Goal: Task Accomplishment & Management: Complete application form

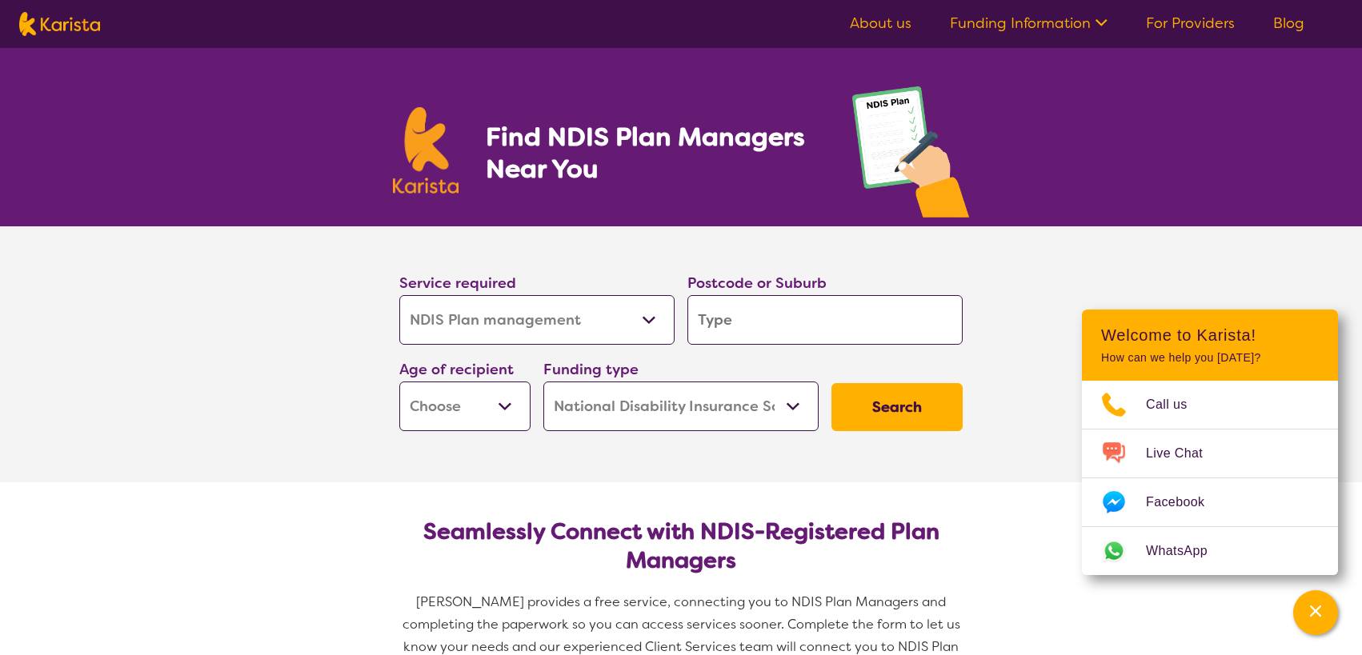
select select "NDIS Plan management"
select select "NDIS"
select select "NDIS Plan management"
select select "NDIS"
click at [651, 322] on select "Allied Health Assistant Assessment ([MEDICAL_DATA] or [MEDICAL_DATA]) Behaviour…" at bounding box center [536, 320] width 275 height 50
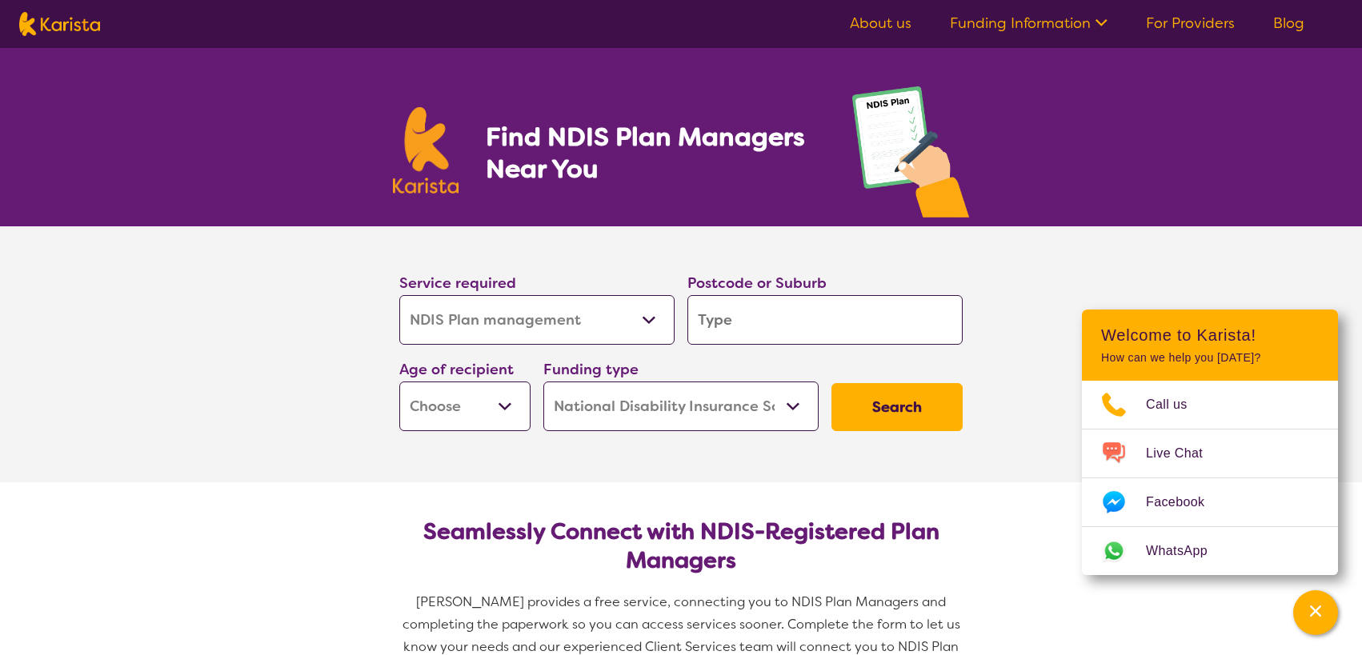
select select "Respite"
click at [399, 295] on select "Allied Health Assistant Assessment ([MEDICAL_DATA] or [MEDICAL_DATA]) Behaviour…" at bounding box center [536, 320] width 275 height 50
select select "Respite"
click at [841, 321] on input "search" at bounding box center [824, 320] width 275 height 50
click at [510, 408] on select "Early Childhood - 0 to 9 Child - 10 to 11 Adolescent - 12 to 17 Adult - 18 to 6…" at bounding box center [464, 407] width 131 height 50
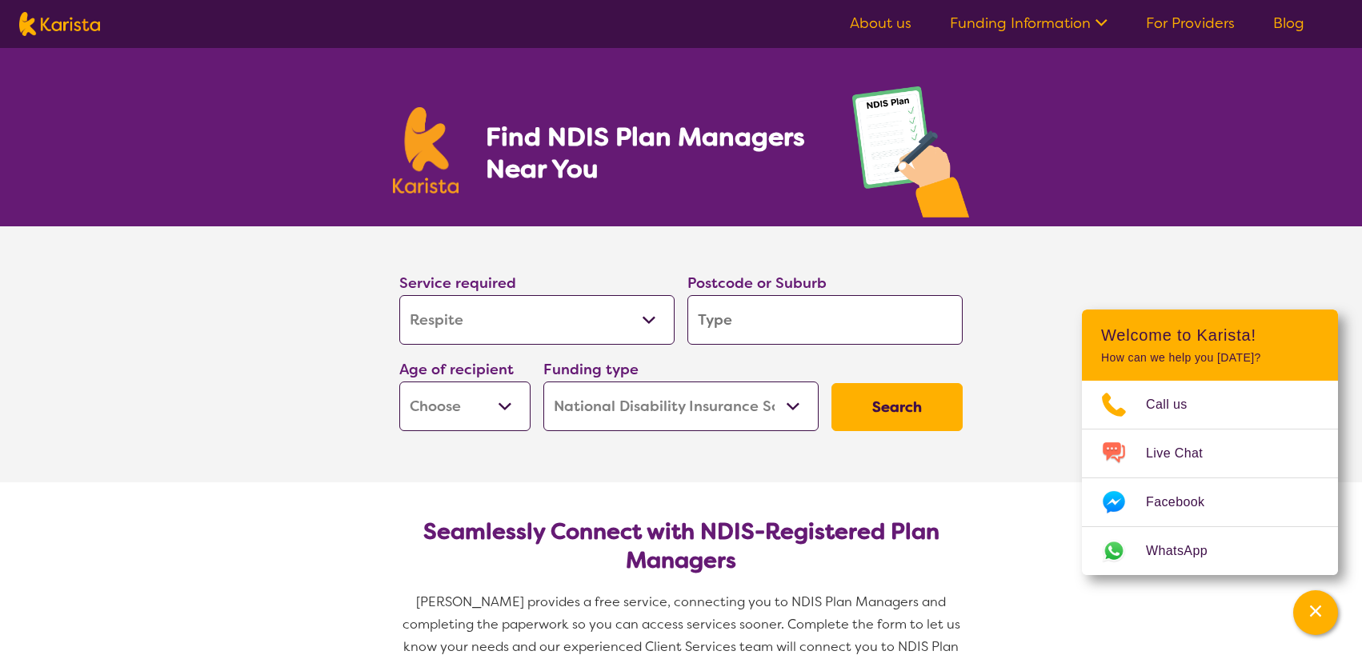
select select "AD"
click at [399, 382] on select "Early Childhood - 0 to 9 Child - 10 to 11 Adolescent - 12 to 17 Adult - 18 to 6…" at bounding box center [464, 407] width 131 height 50
select select "AD"
click at [797, 406] on select "Home Care Package (HCP) National Disability Insurance Scheme (NDIS) I don't know" at bounding box center [680, 407] width 275 height 50
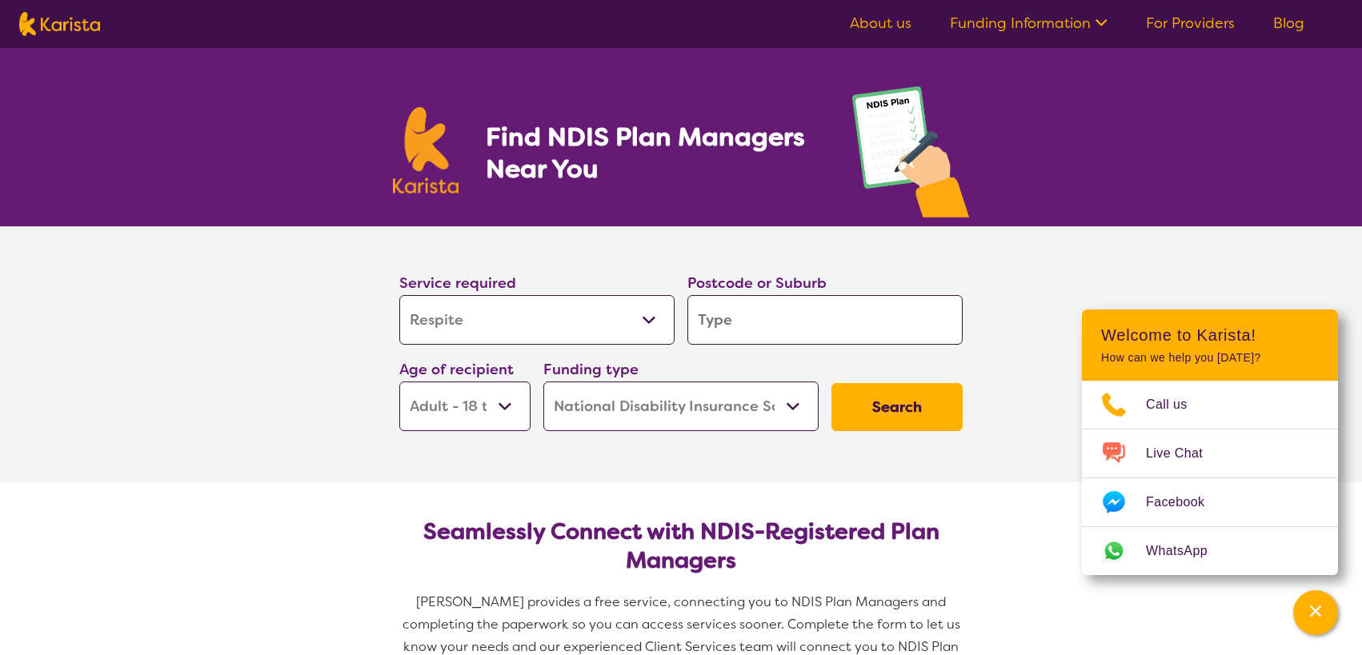
click at [883, 19] on link "About us" at bounding box center [881, 23] width 62 height 19
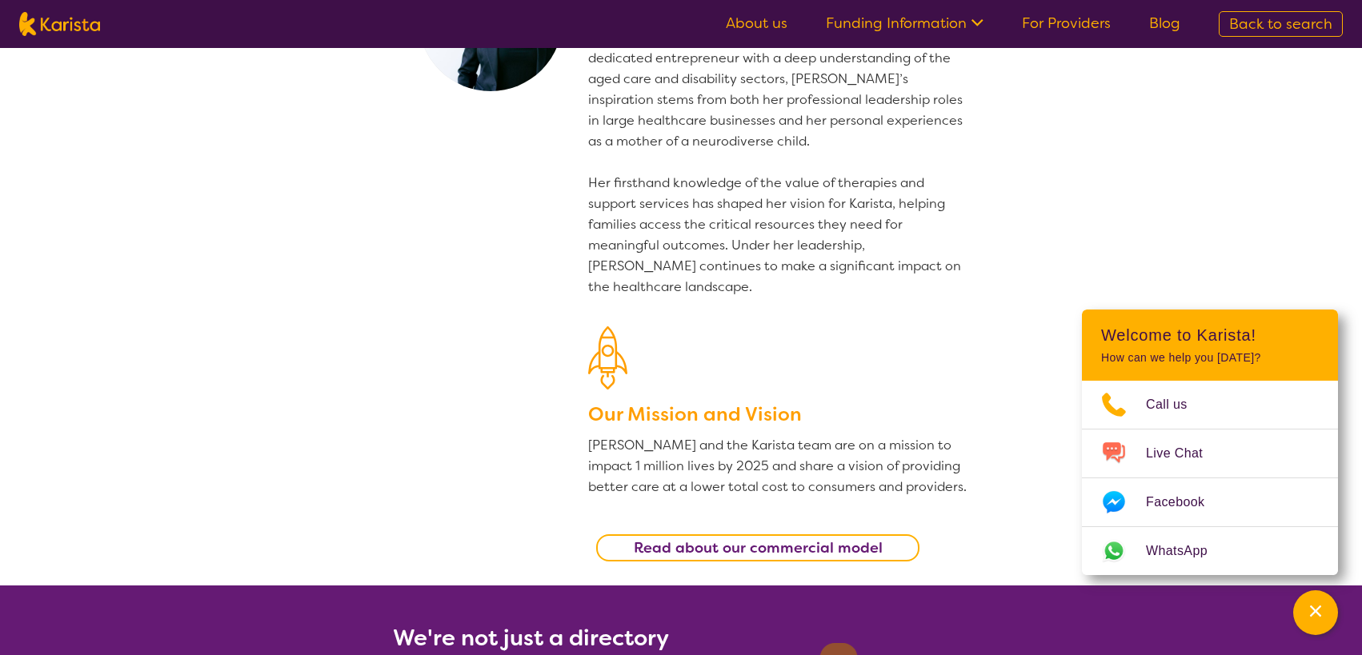
scroll to position [80, 0]
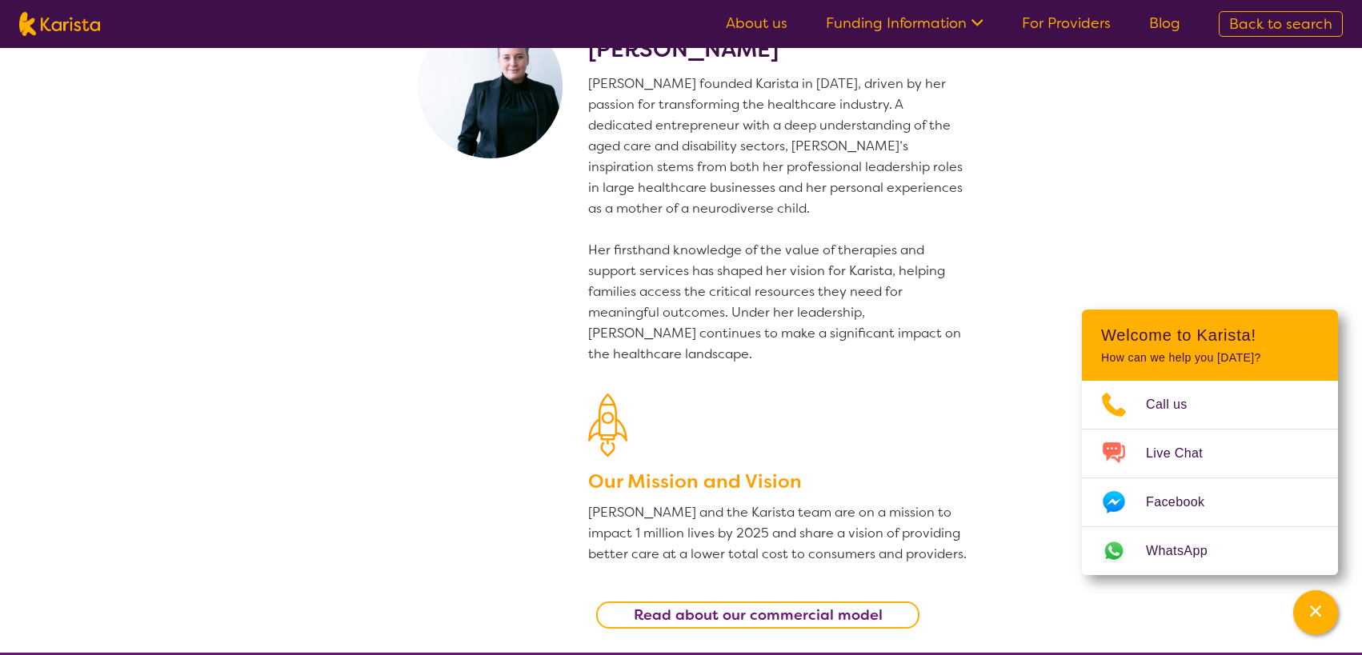
click at [1067, 33] on ul "About us Funding Information NDIS - National Disability Insurance Scheme HCP - …" at bounding box center [953, 24] width 493 height 26
click at [1069, 19] on link "For Providers" at bounding box center [1066, 23] width 89 height 19
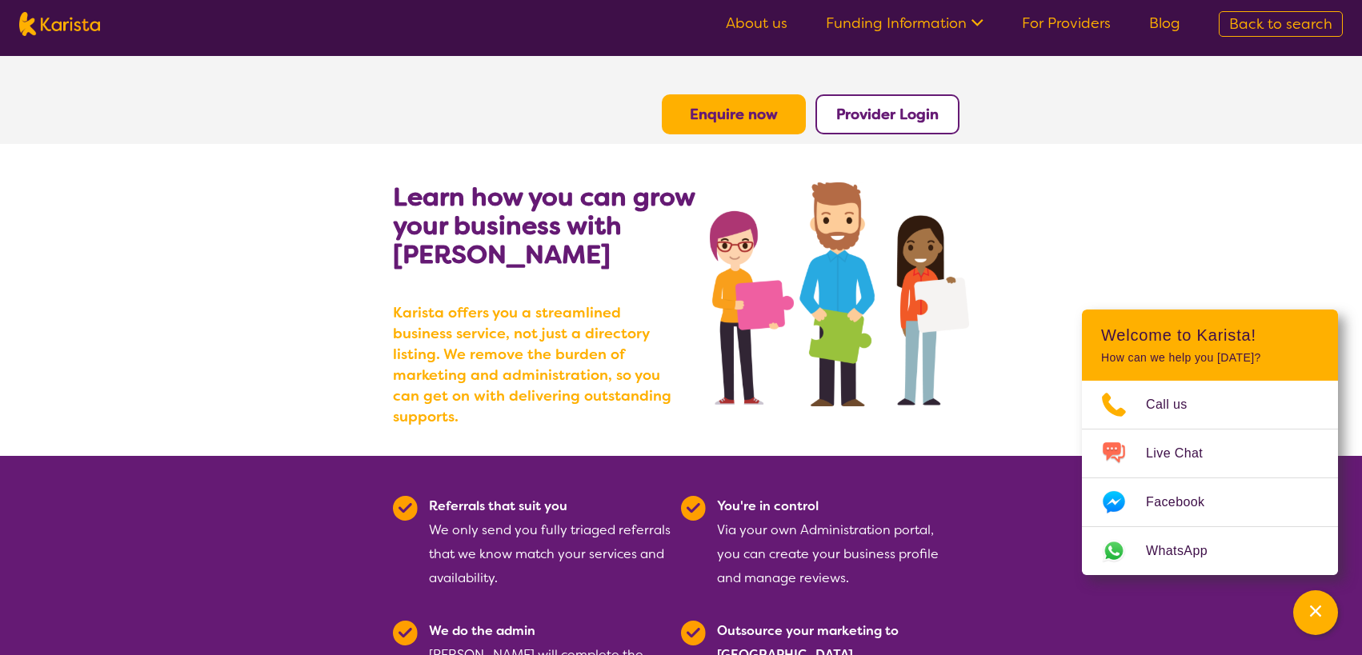
click at [983, 22] on icon at bounding box center [977, 22] width 12 height 7
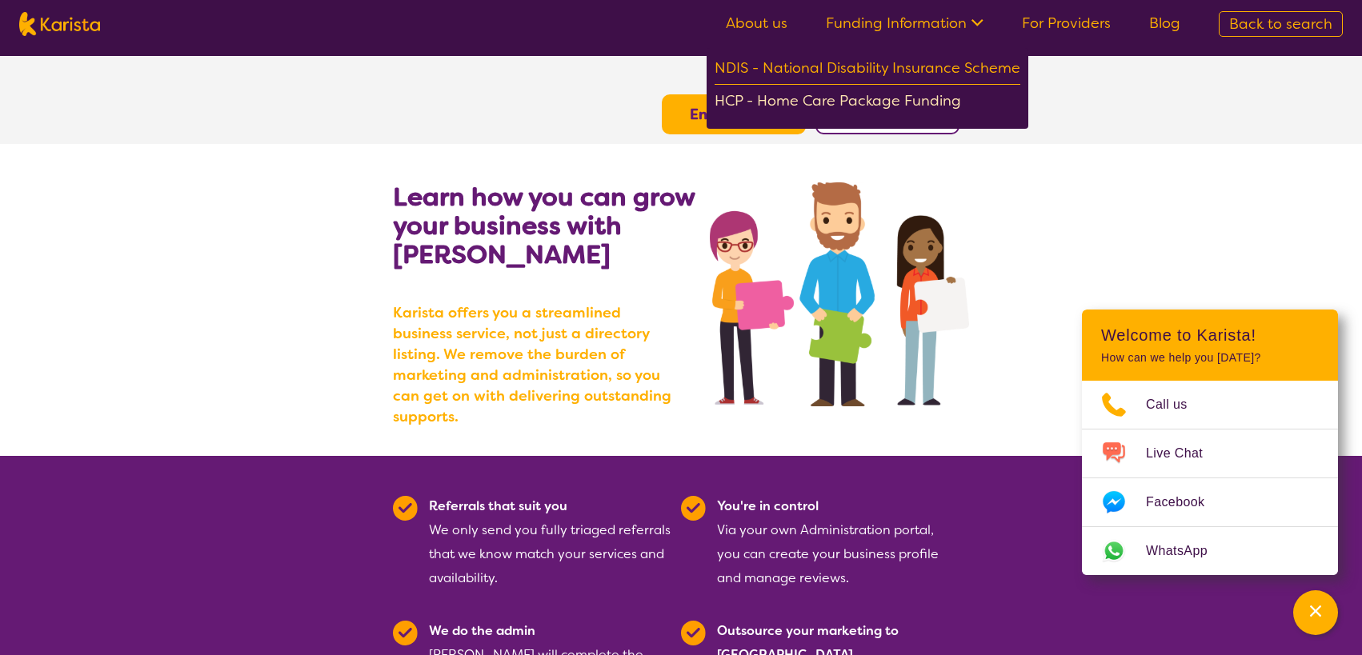
drag, startPoint x: 950, startPoint y: 102, endPoint x: 905, endPoint y: 98, distance: 45.0
click at [905, 98] on div "HCP - Home Care Package Funding" at bounding box center [868, 103] width 306 height 28
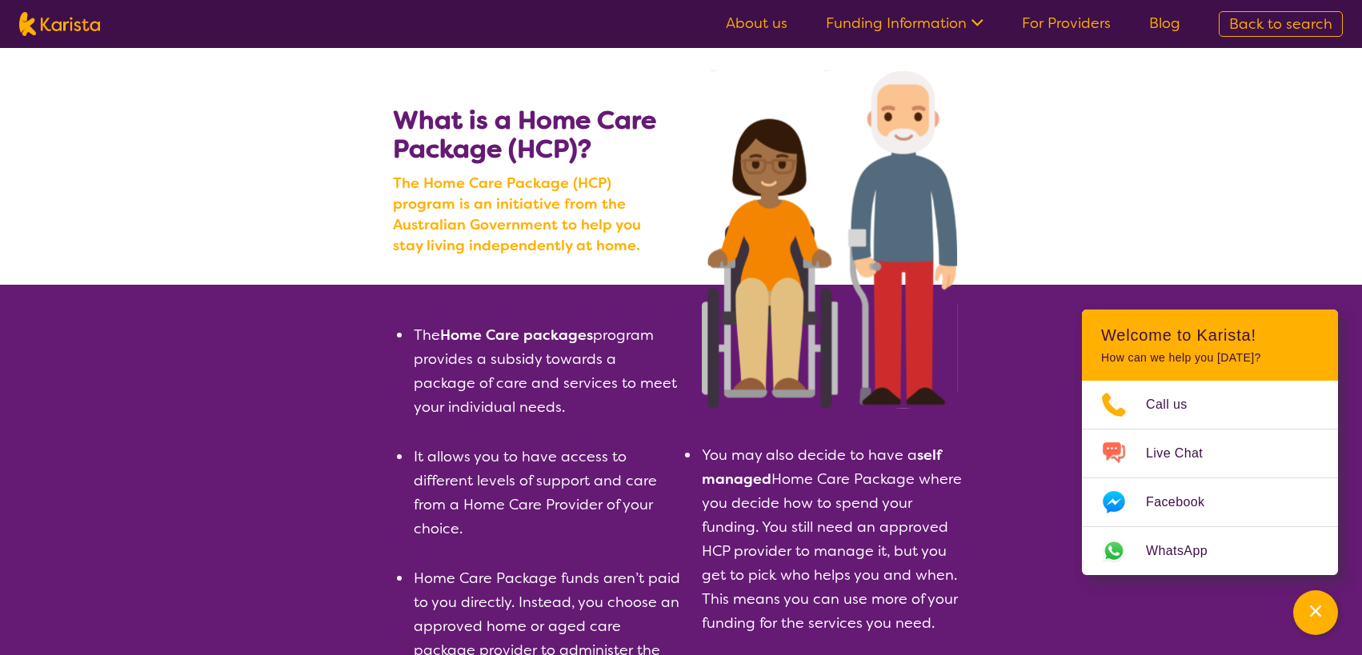
click at [1062, 25] on link "For Providers" at bounding box center [1066, 23] width 89 height 19
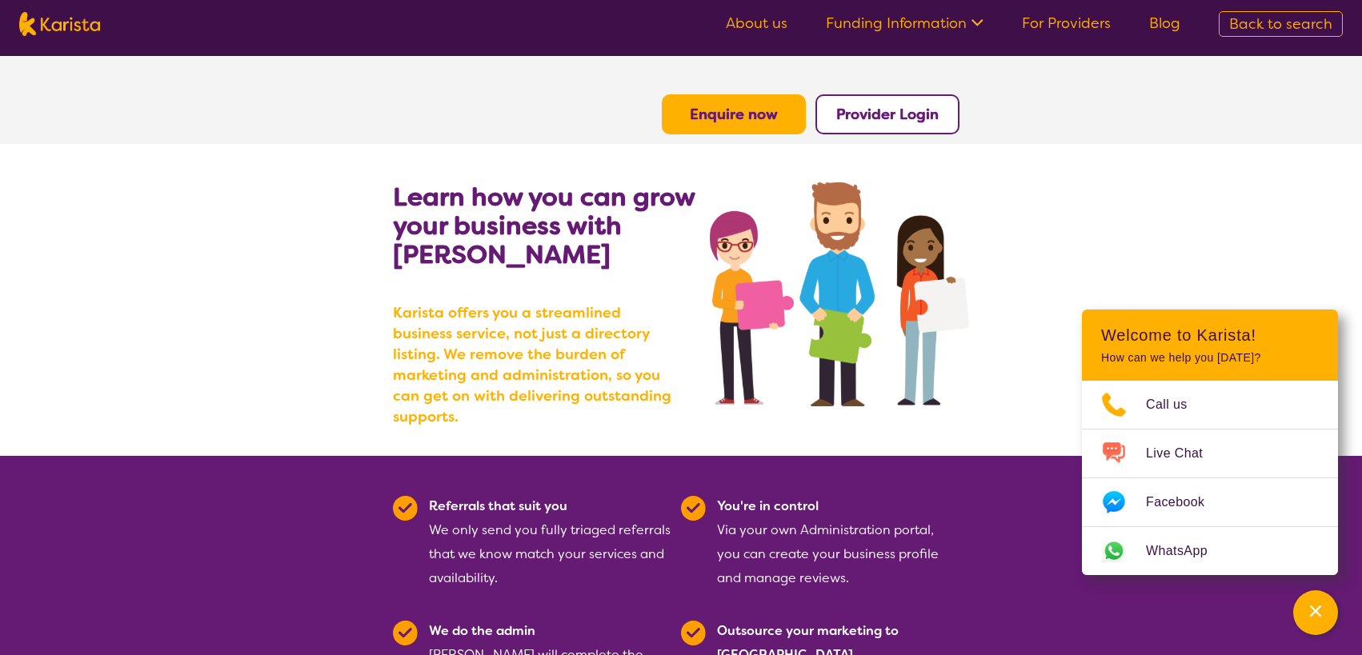
click at [725, 105] on b "Enquire now" at bounding box center [734, 114] width 88 height 19
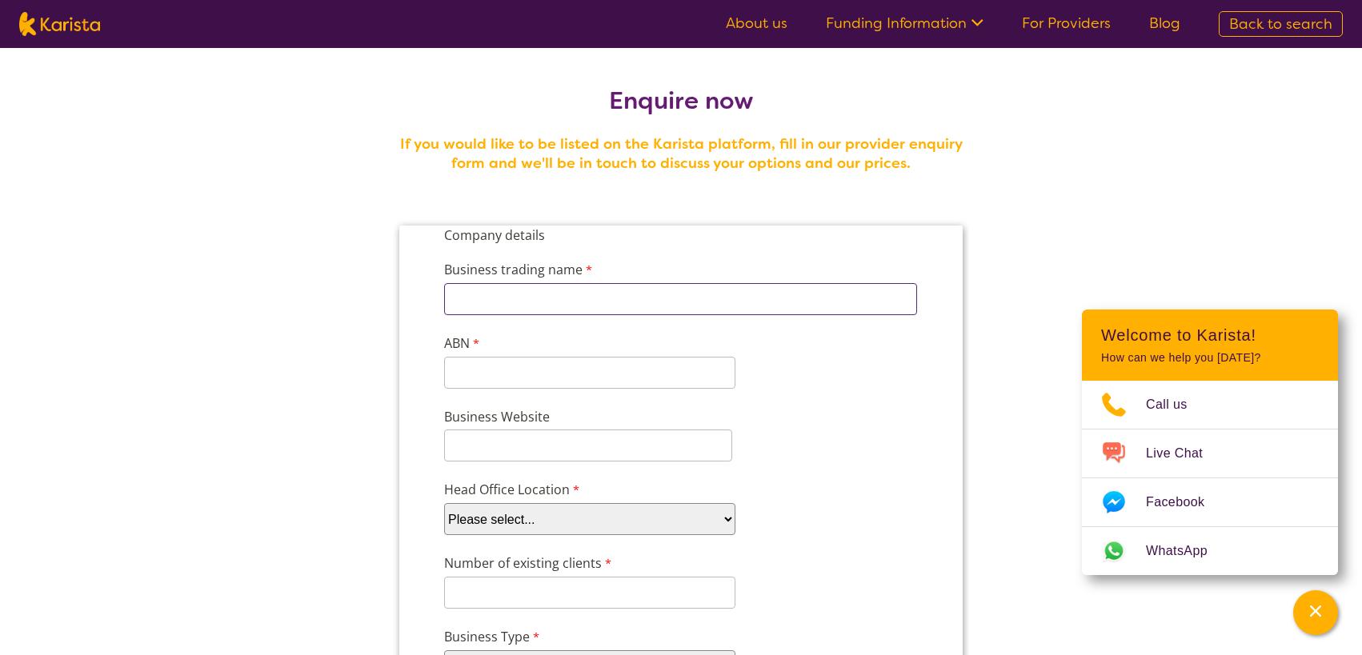
click at [492, 302] on input "Business trading name" at bounding box center [680, 299] width 473 height 32
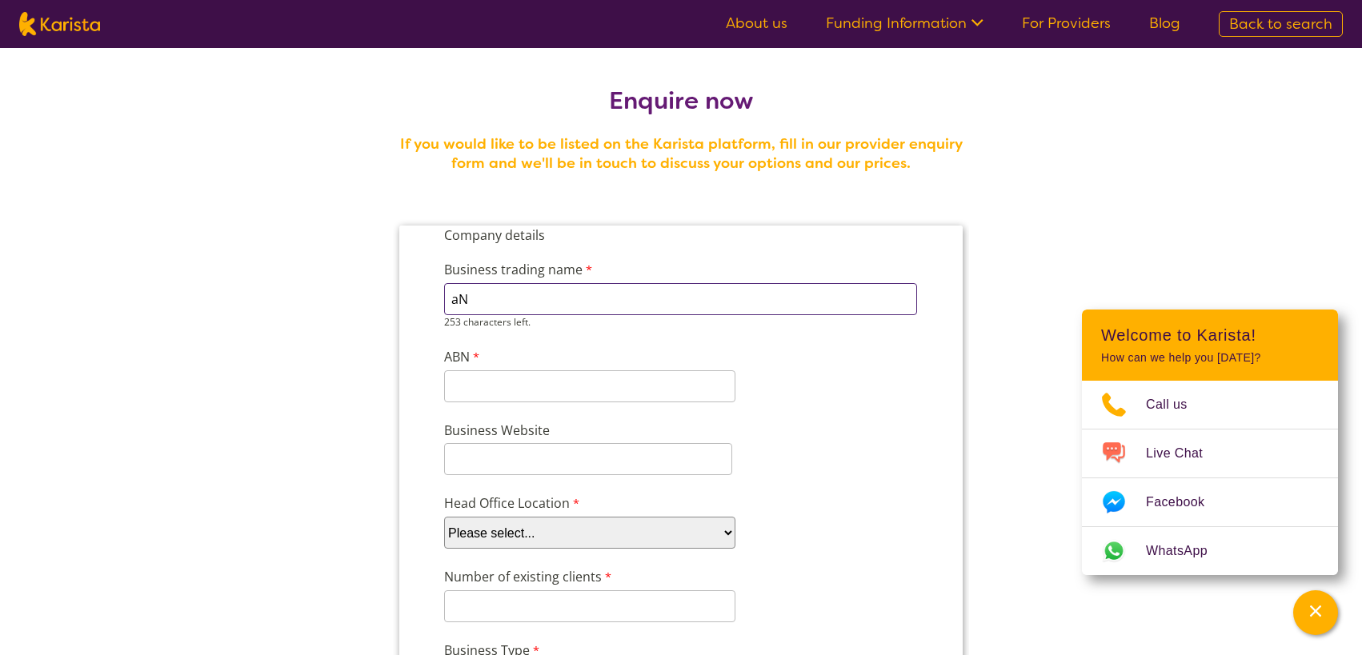
type input "a"
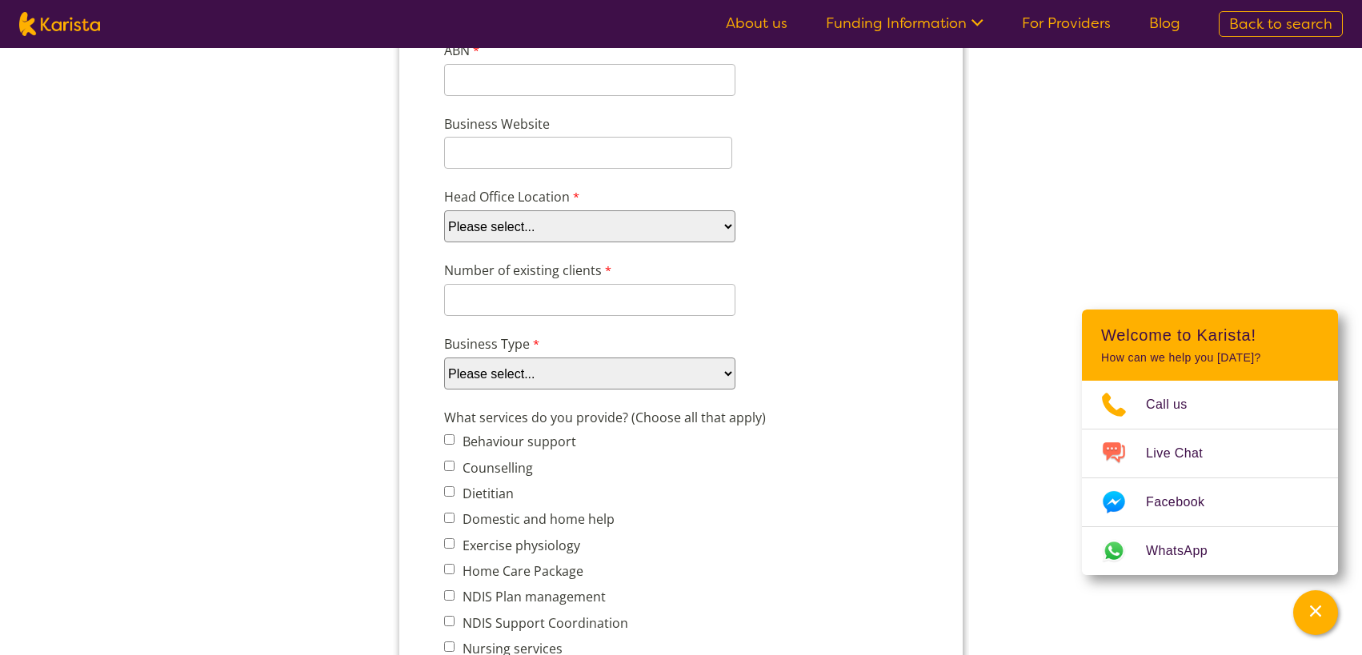
scroll to position [320, 0]
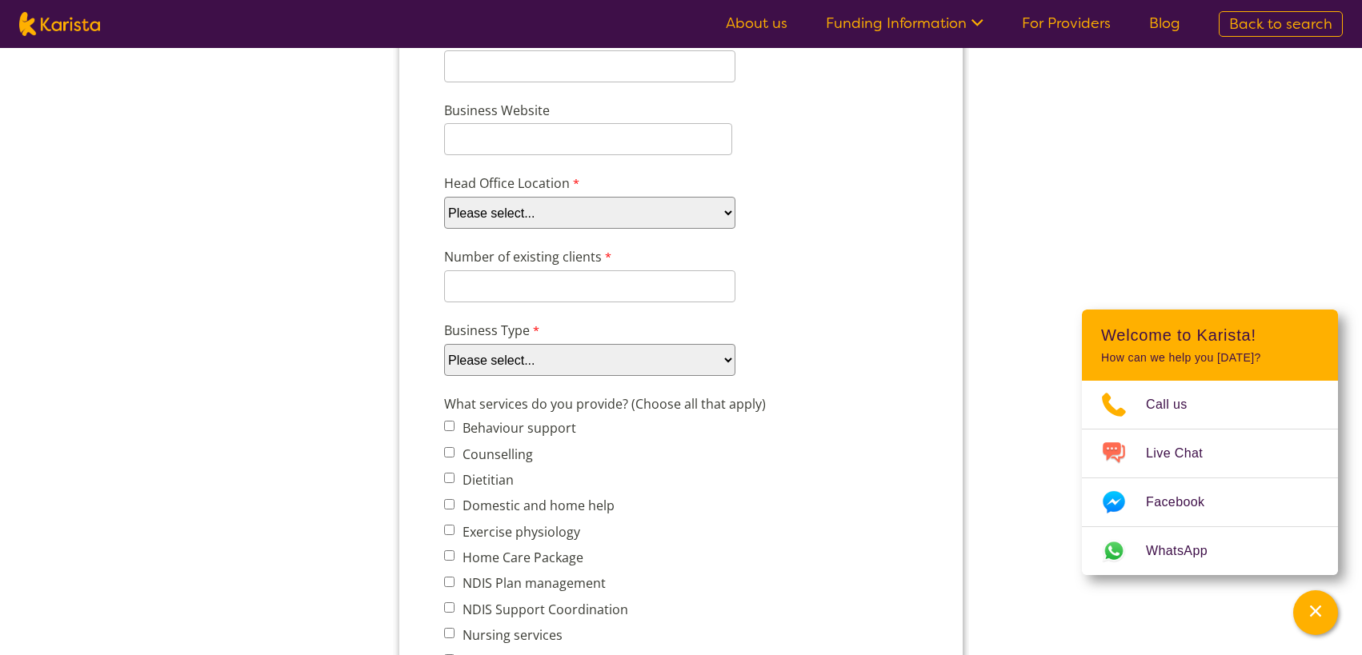
type input "Anchorability Support Services"
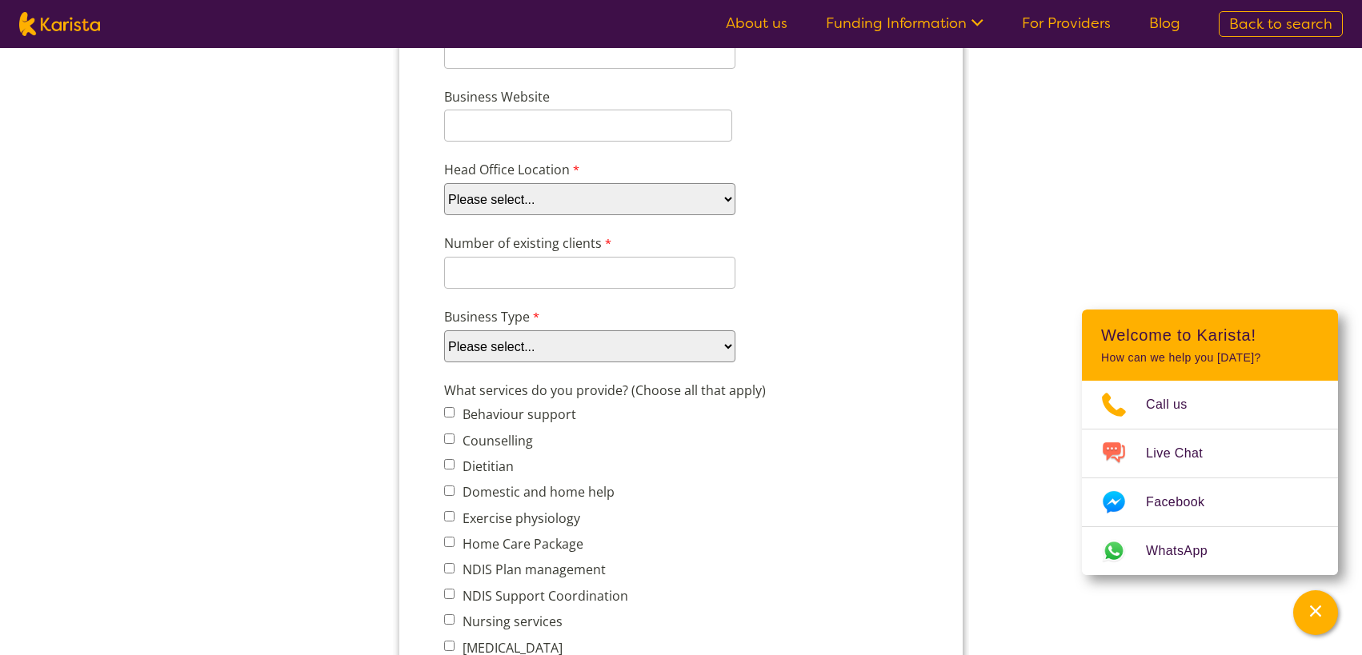
click at [731, 217] on div "Head Office Location Please select... ACT NSW NT QLD SA TAS VIC WA" at bounding box center [681, 188] width 486 height 62
select select "tfa_100"
click at [444, 215] on select "Please select... ACT NSW NT QLD SA TAS VIC WA" at bounding box center [589, 199] width 291 height 32
click at [531, 340] on select "Please select... Company Individual/Sole Trader Other (please specify)" at bounding box center [589, 346] width 291 height 32
select select "tfa_87"
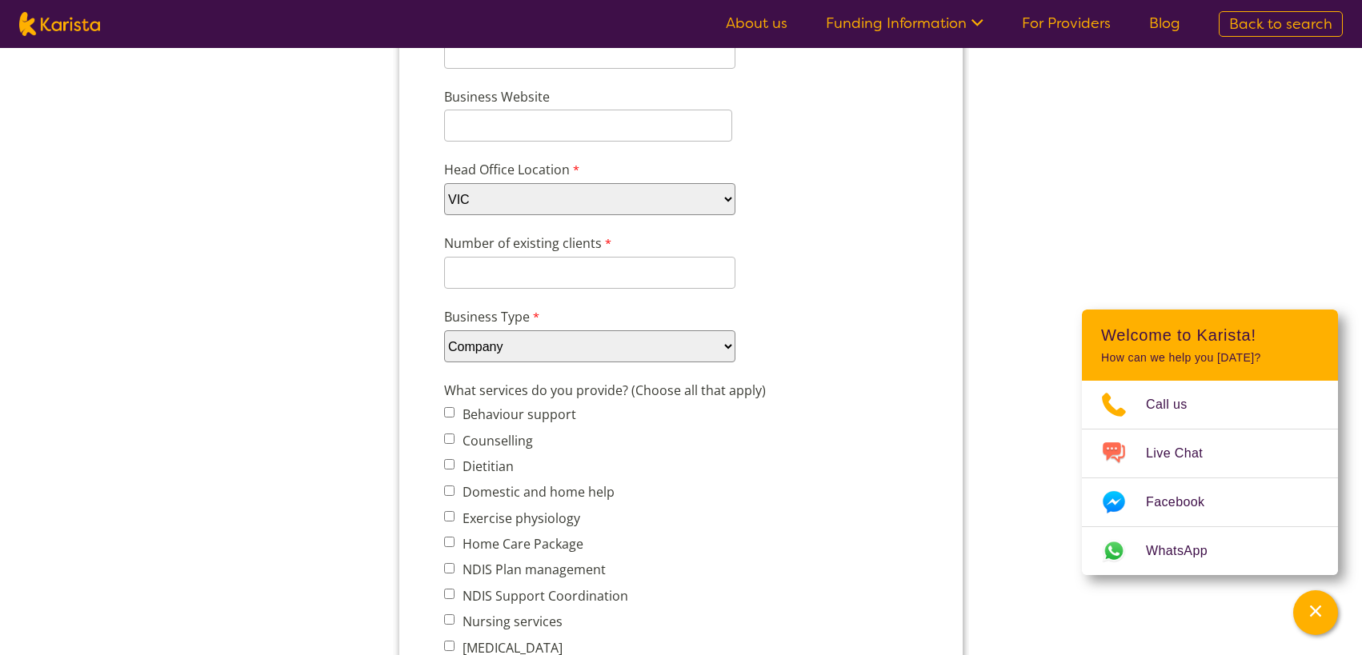
click at [444, 362] on select "Please select... Company Individual/Sole Trader Other (please specify)" at bounding box center [589, 346] width 291 height 32
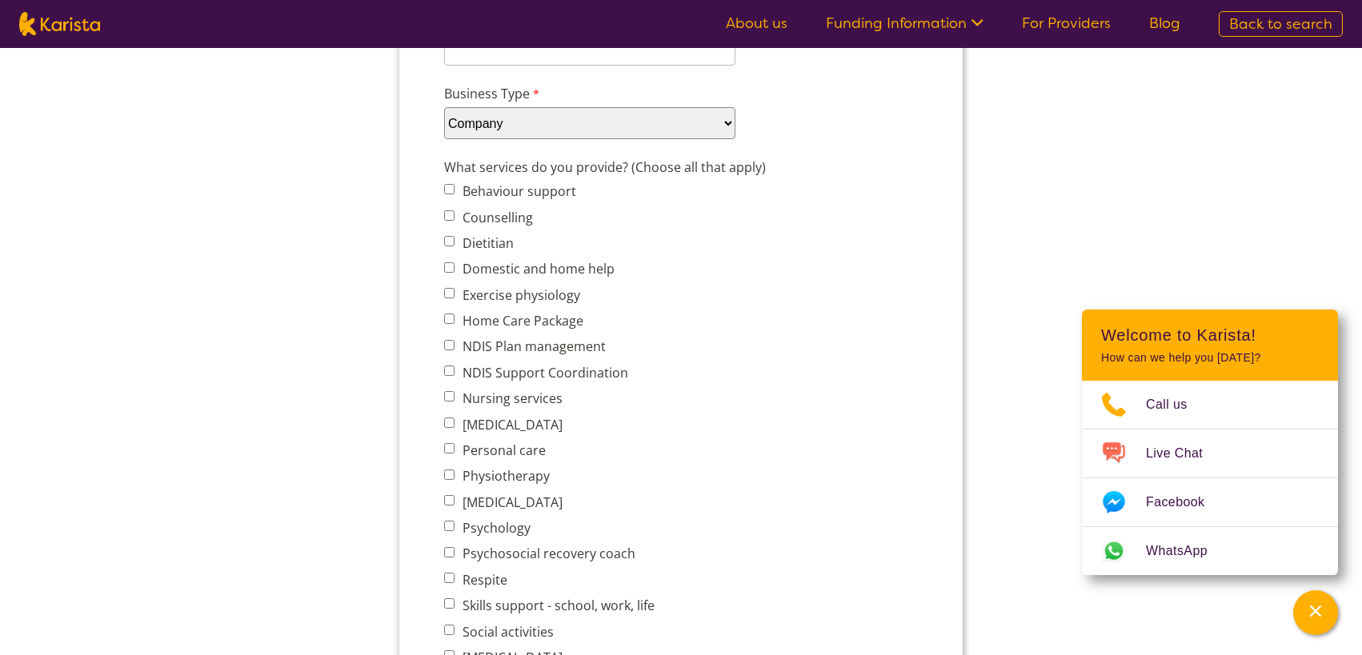
scroll to position [560, 0]
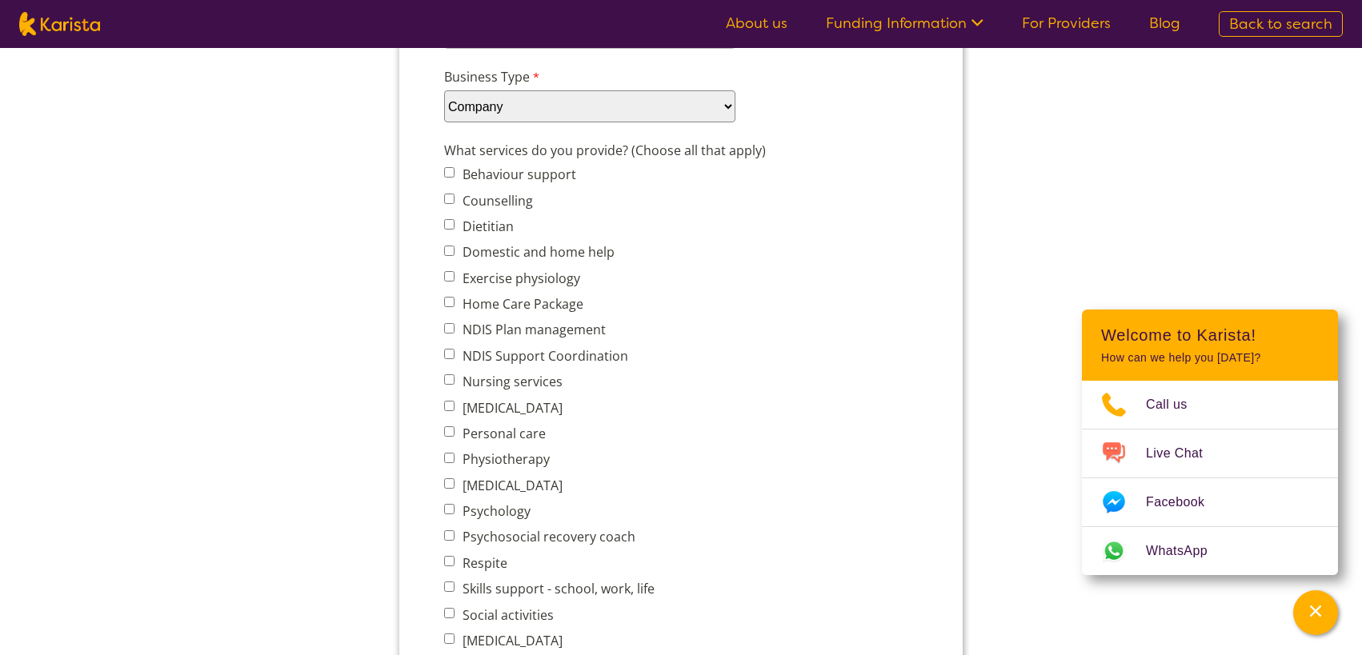
click at [446, 250] on input "Domestic and home help" at bounding box center [449, 251] width 10 height 10
checkbox input "true"
click at [450, 330] on input "NDIS Plan management" at bounding box center [449, 328] width 10 height 10
checkbox input "true"
click at [451, 353] on input "NDIS Support Coordination" at bounding box center [449, 354] width 10 height 10
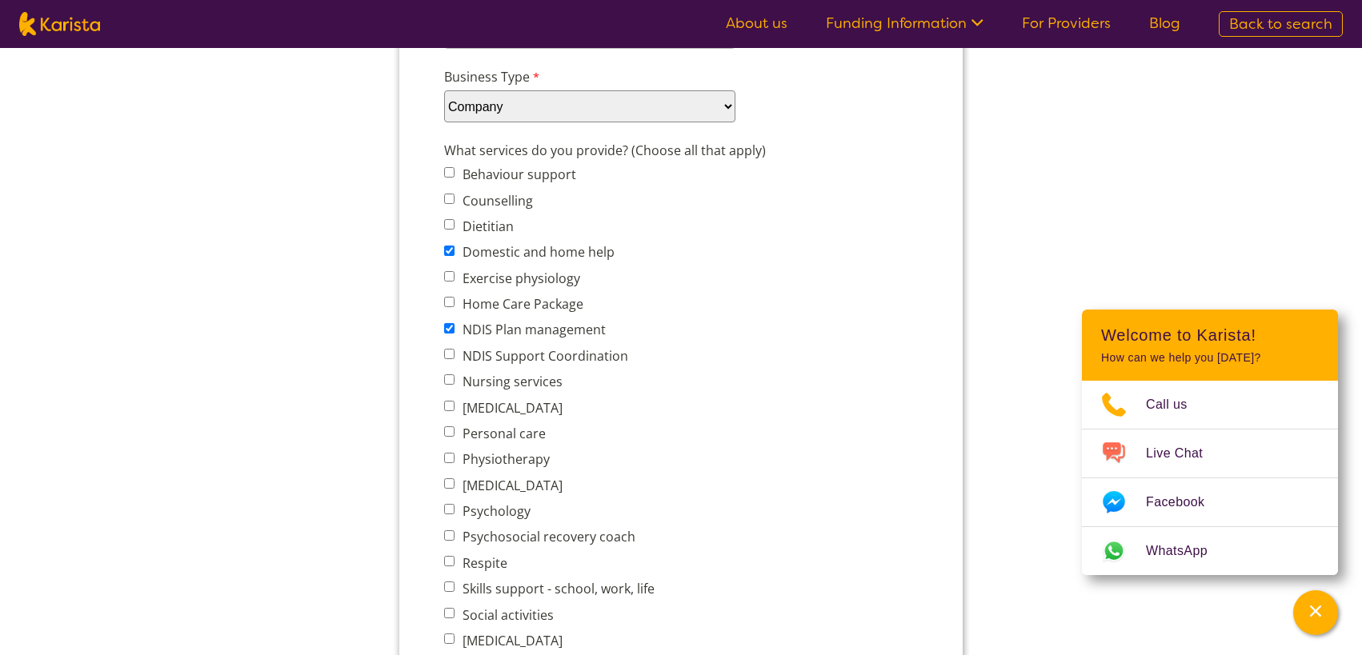
checkbox input "true"
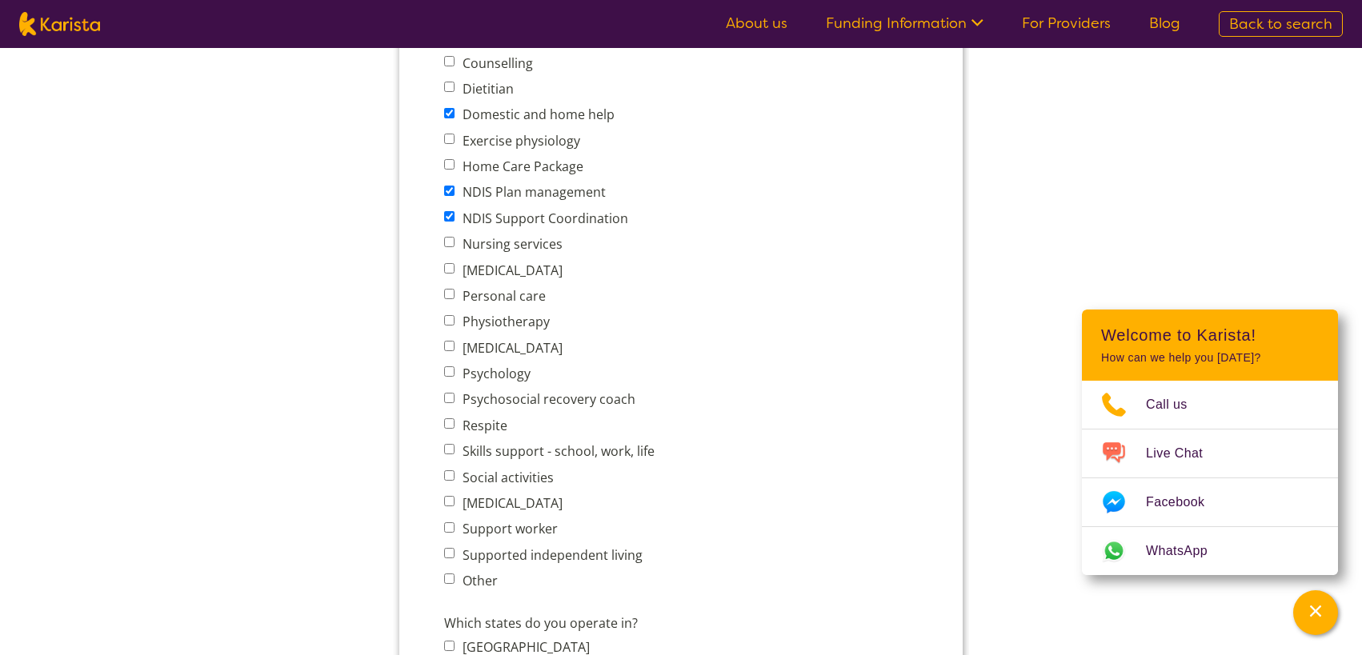
scroll to position [720, 0]
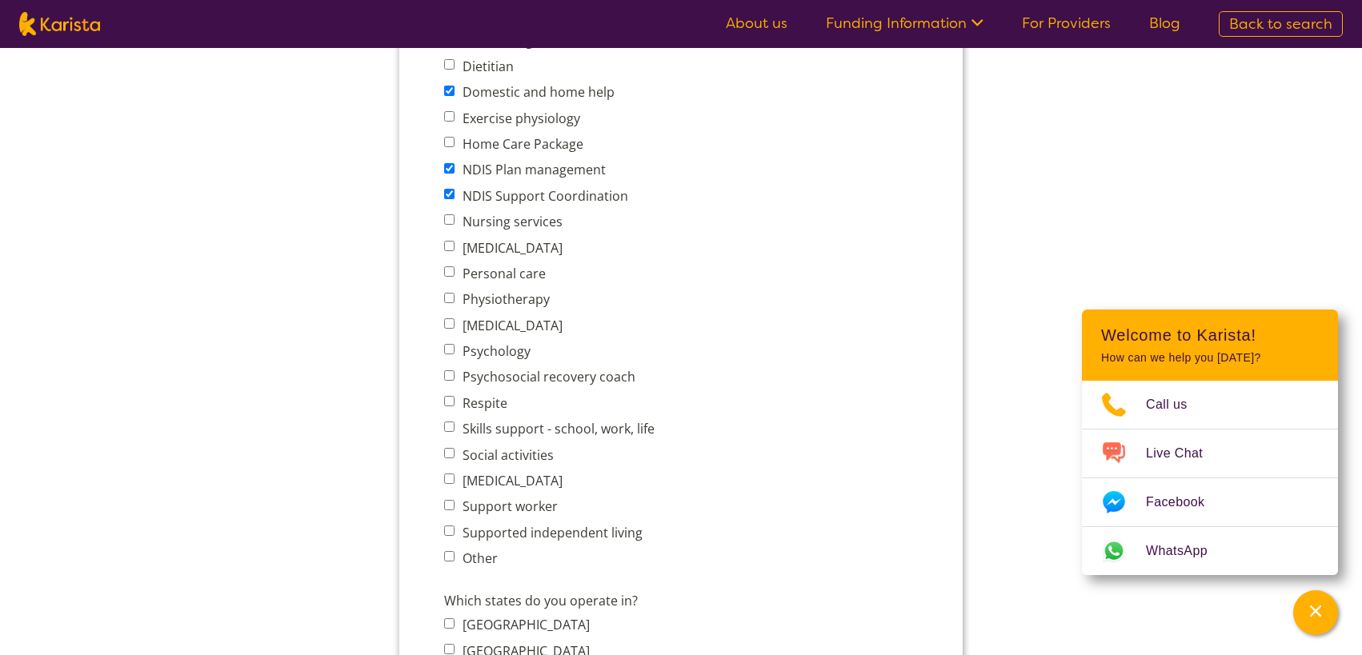
click at [451, 274] on input "Personal care" at bounding box center [449, 271] width 10 height 10
checkbox input "true"
click at [450, 402] on input "Respite" at bounding box center [449, 401] width 10 height 10
checkbox input "true"
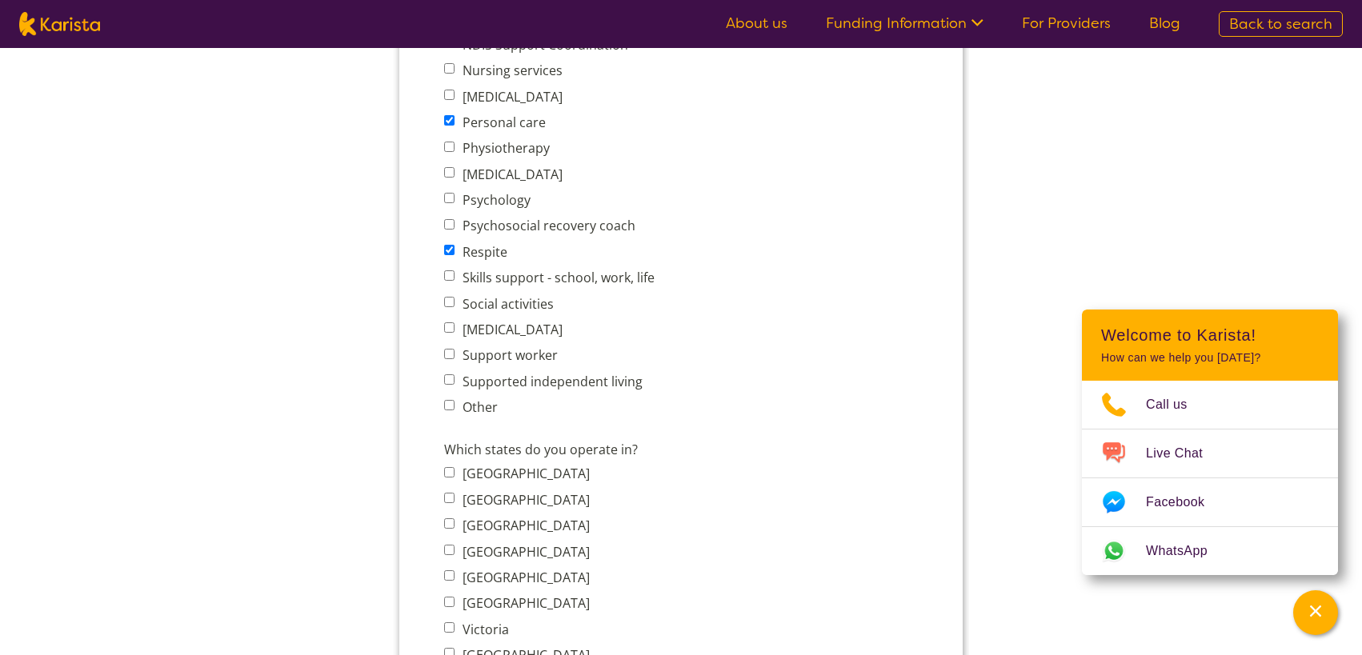
scroll to position [880, 0]
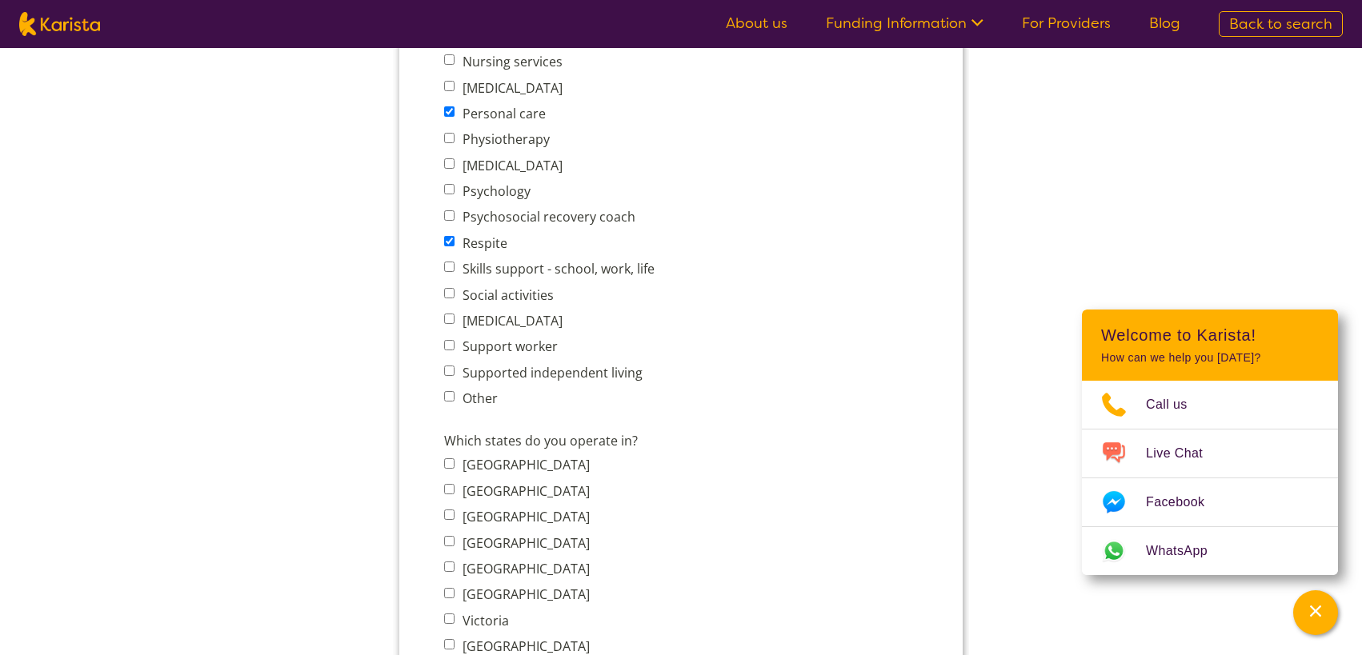
click at [453, 296] on input "Social activities" at bounding box center [449, 293] width 10 height 10
checkbox input "true"
click at [451, 344] on input "Support worker" at bounding box center [449, 345] width 10 height 10
checkbox input "true"
click at [454, 367] on span "Supported independent living" at bounding box center [554, 373] width 220 height 22
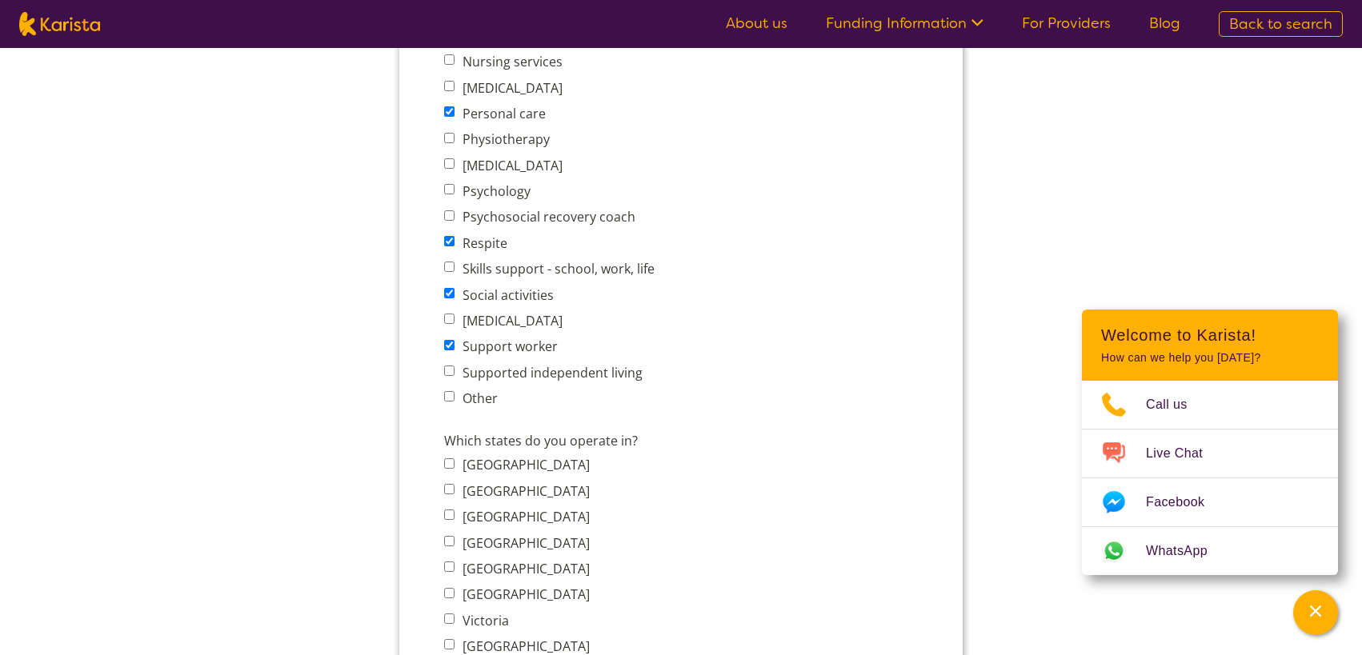
click at [449, 374] on input "Supported independent living" at bounding box center [449, 371] width 10 height 10
checkbox input "true"
click at [449, 389] on span "Other" at bounding box center [554, 398] width 220 height 22
click at [449, 397] on input "Other" at bounding box center [449, 396] width 10 height 10
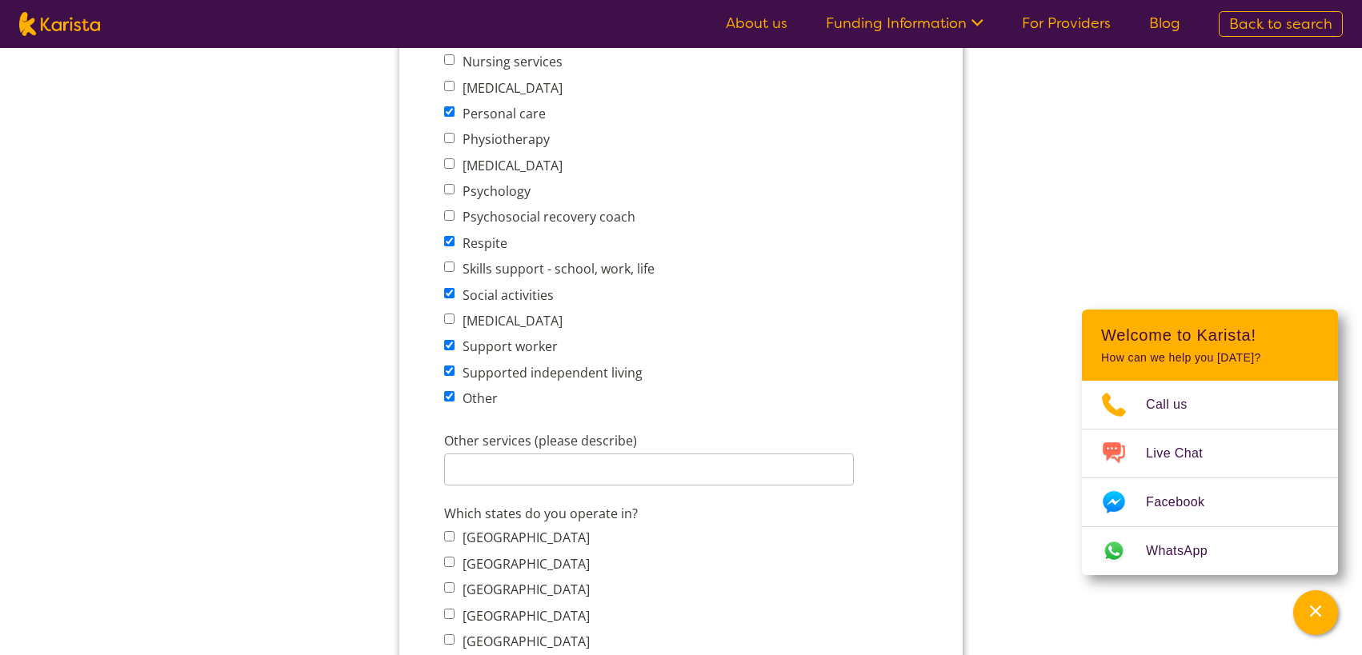
click at [450, 393] on input "Other" at bounding box center [449, 396] width 10 height 10
checkbox input "false"
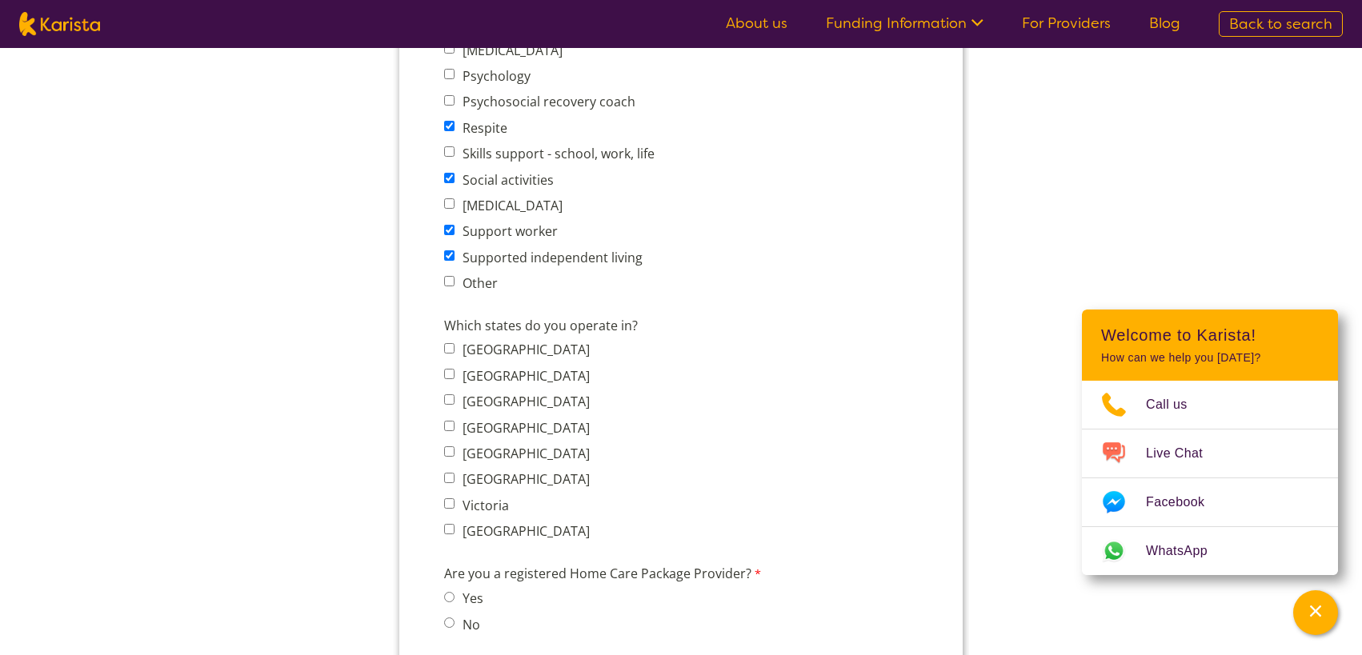
scroll to position [1040, 0]
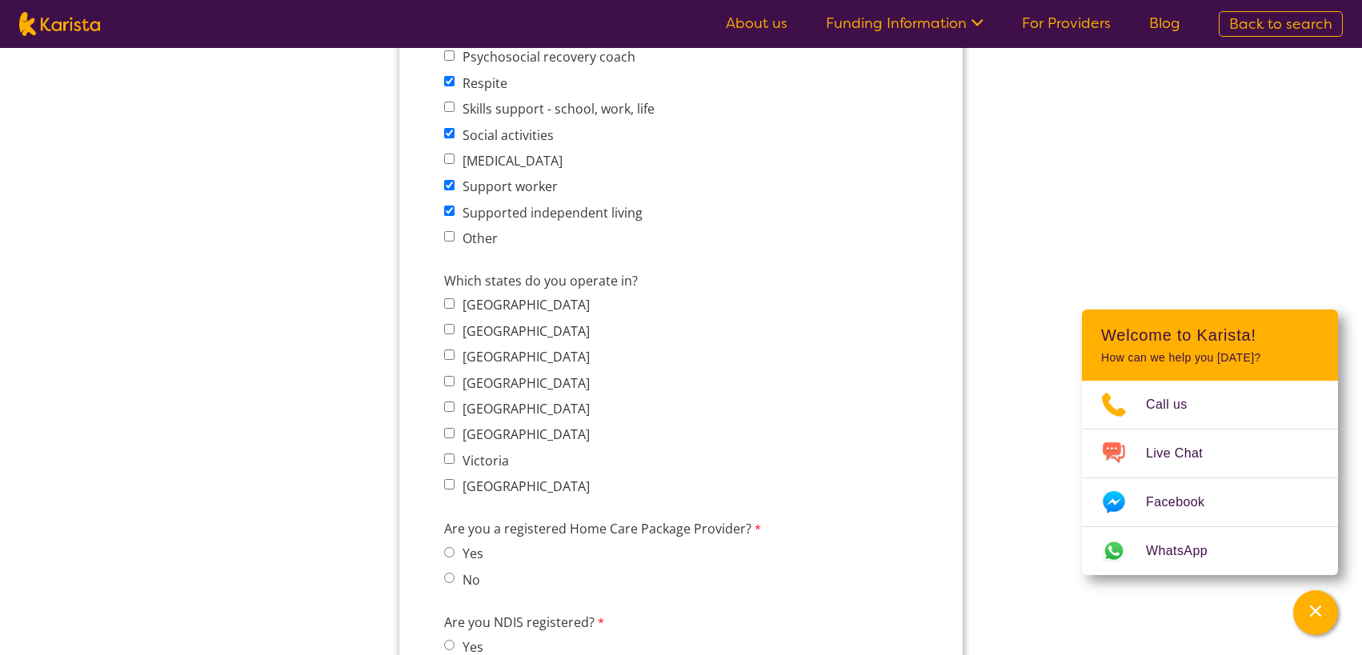
click at [449, 457] on input "Victoria" at bounding box center [449, 459] width 10 height 10
checkbox input "true"
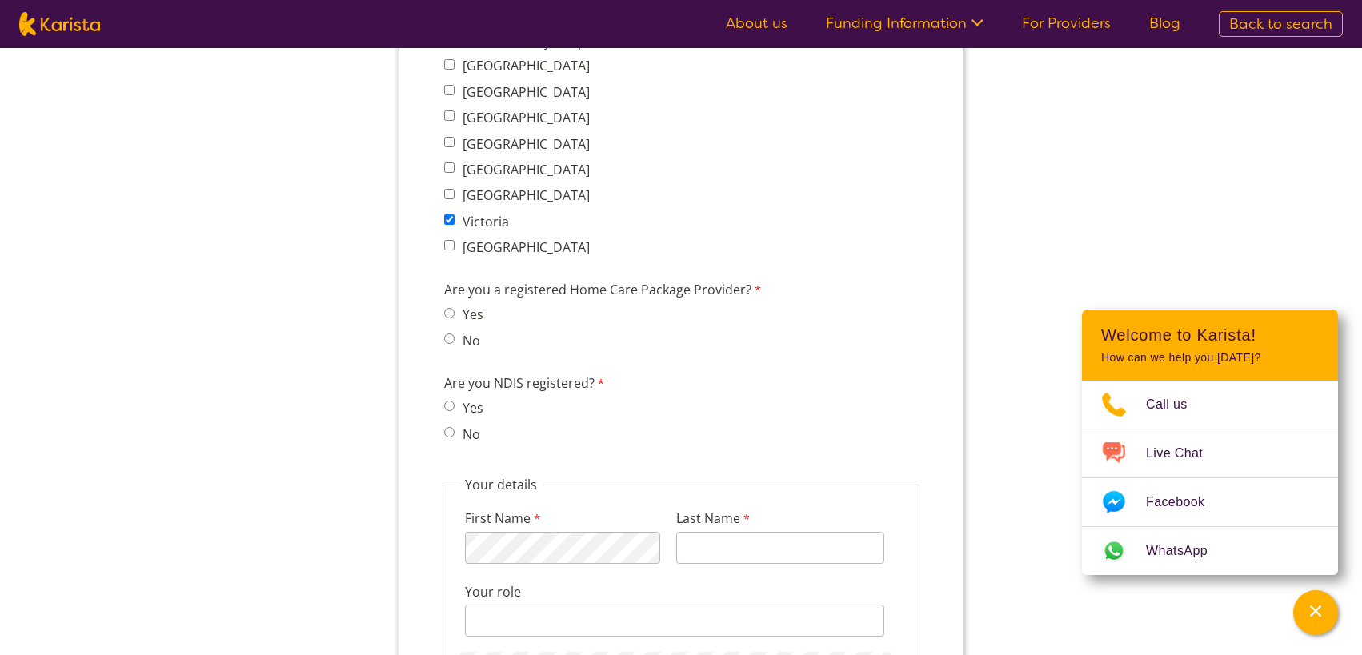
scroll to position [1280, 0]
click at [568, 286] on label "Are you a registered Home Care Package Provider?" at bounding box center [610, 290] width 333 height 23
drag, startPoint x: 567, startPoint y: 286, endPoint x: 739, endPoint y: 285, distance: 171.2
click at [739, 285] on label "Are you a registered Home Care Package Provider?" at bounding box center [610, 290] width 333 height 23
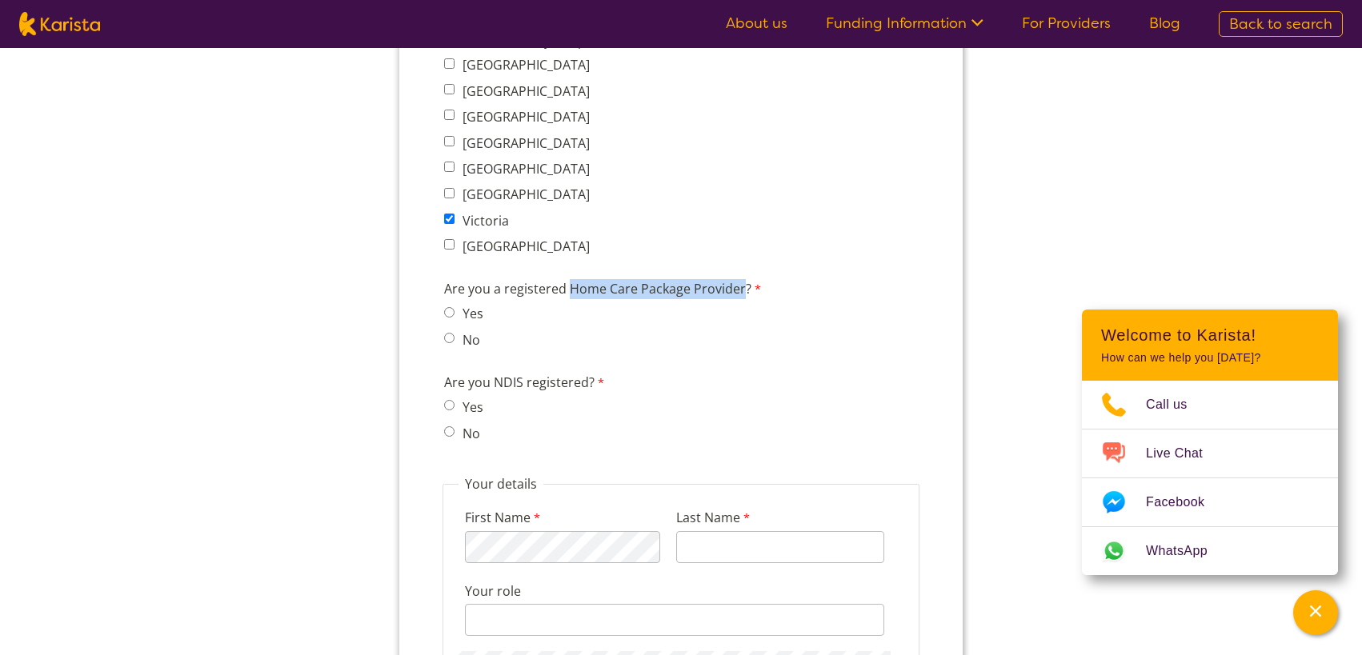
click at [739, 285] on label "Are you a registered Home Care Package Provider?" at bounding box center [610, 290] width 333 height 23
drag, startPoint x: 573, startPoint y: 290, endPoint x: 722, endPoint y: 290, distance: 148.8
click at [722, 290] on label "Are you a registered Home Care Package Provider?" at bounding box center [610, 290] width 333 height 23
drag, startPoint x: 722, startPoint y: 290, endPoint x: 612, endPoint y: 290, distance: 109.6
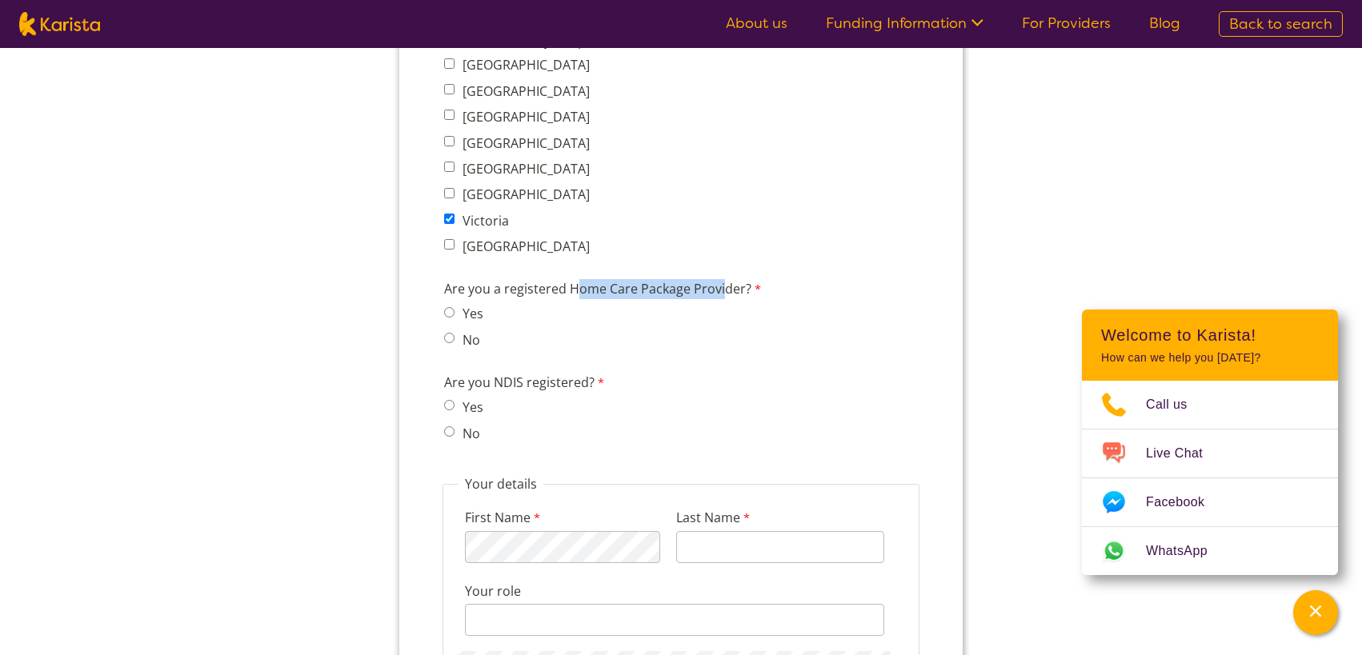
click at [613, 290] on label "Are you a registered Home Care Package Provider?" at bounding box center [610, 290] width 333 height 23
drag, startPoint x: 567, startPoint y: 290, endPoint x: 739, endPoint y: 302, distance: 171.7
click at [739, 302] on label "Are you a registered Home Care Package Provider?" at bounding box center [610, 290] width 333 height 23
copy label "Home Care Package Provider"
click at [443, 333] on div "Are you a registered Home Care Package Provider? Yes No" at bounding box center [611, 317] width 346 height 82
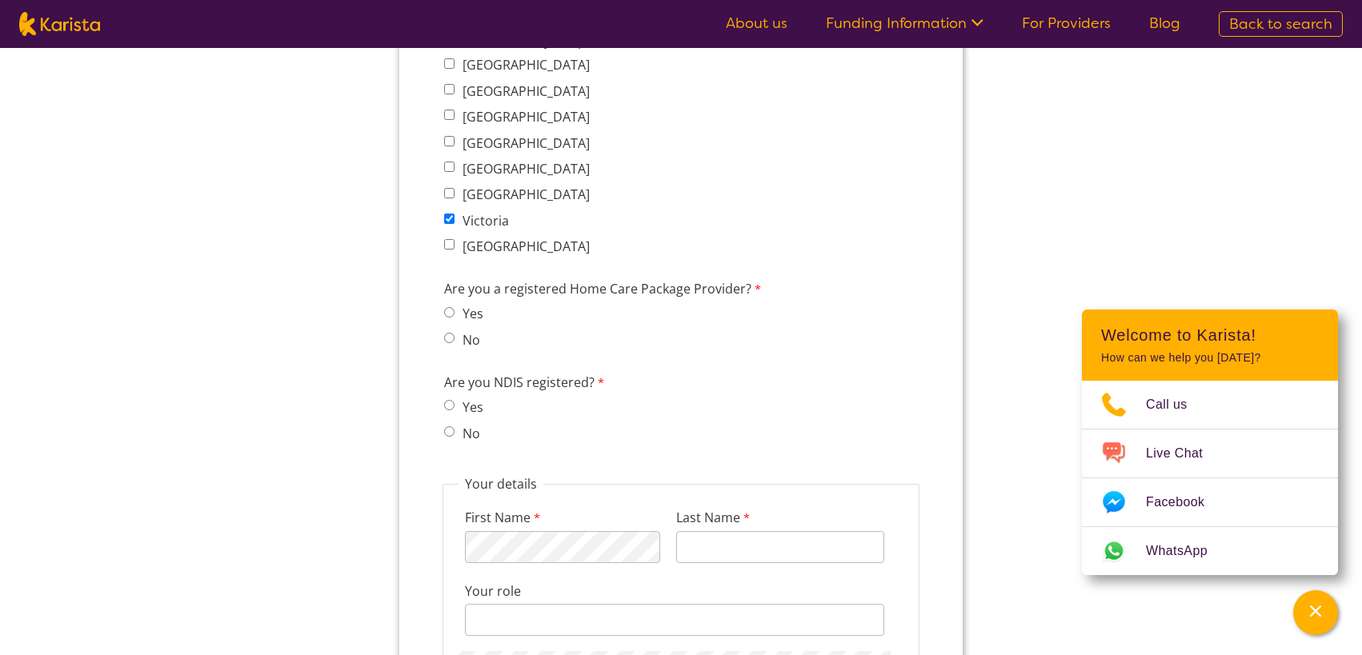
click at [450, 335] on input "No" at bounding box center [449, 338] width 10 height 10
radio input "true"
click at [445, 431] on input "No" at bounding box center [449, 431] width 10 height 10
radio input "true"
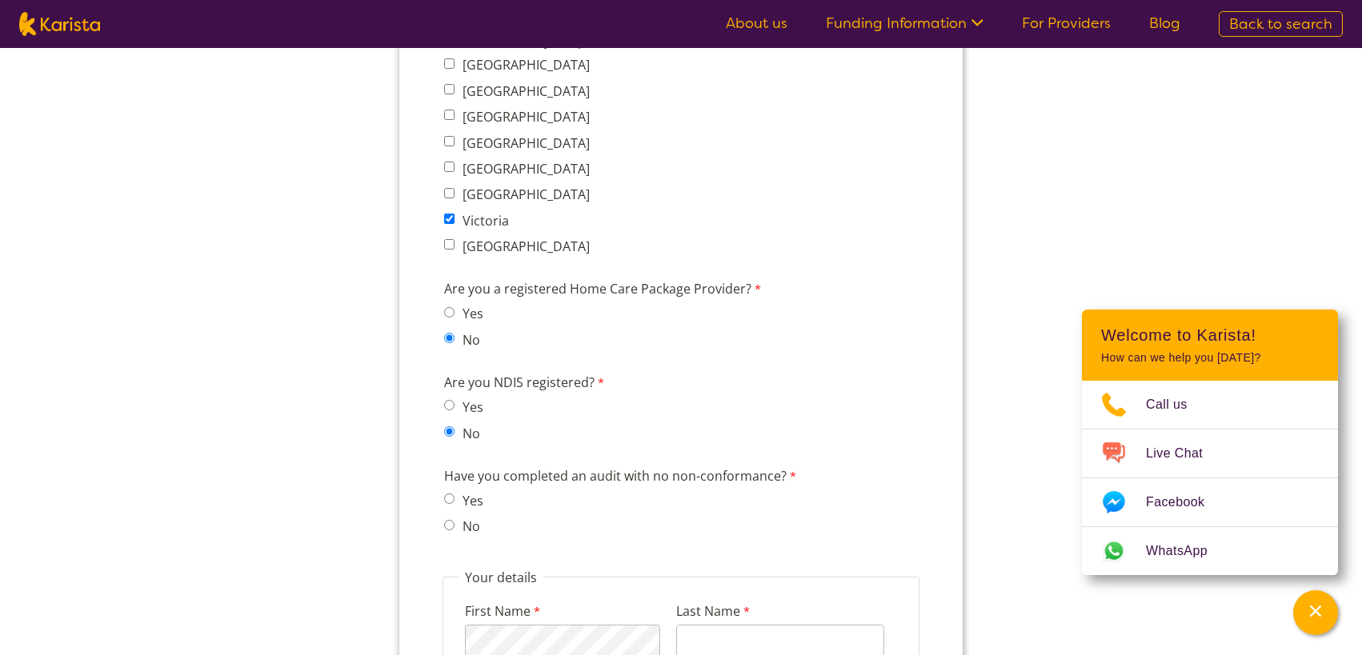
click at [445, 497] on input "Yes" at bounding box center [449, 499] width 10 height 10
radio input "true"
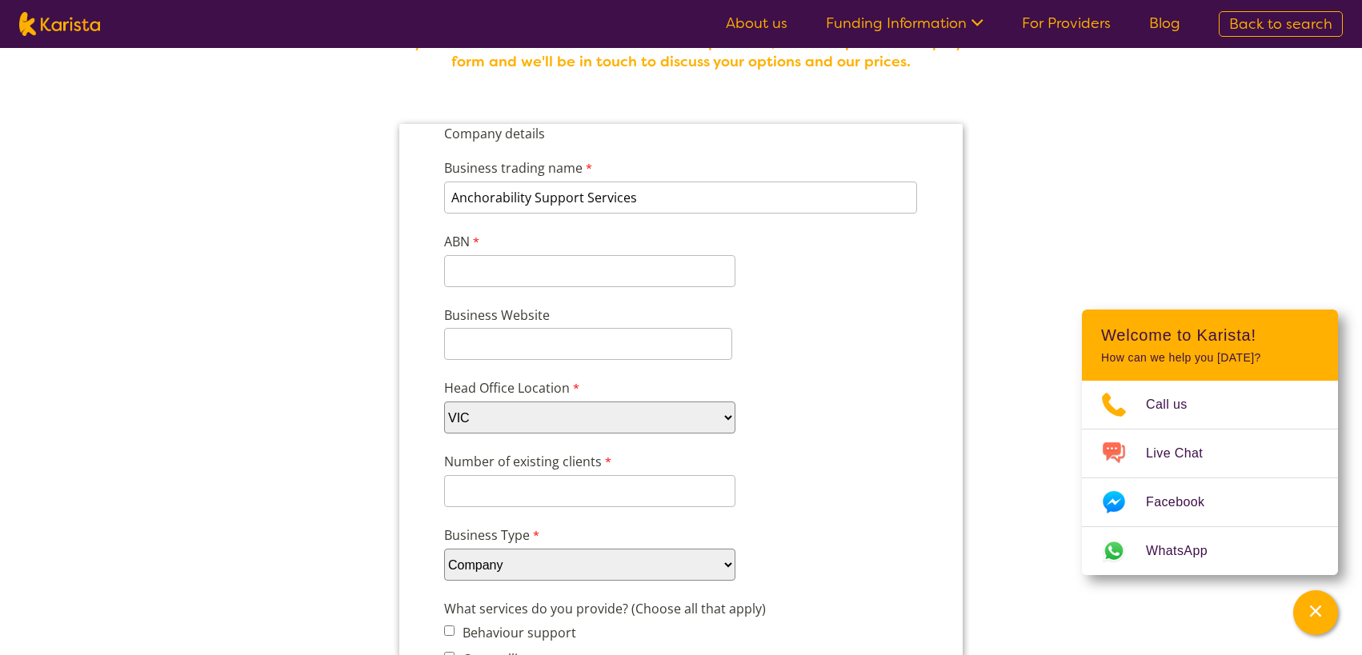
scroll to position [80, 0]
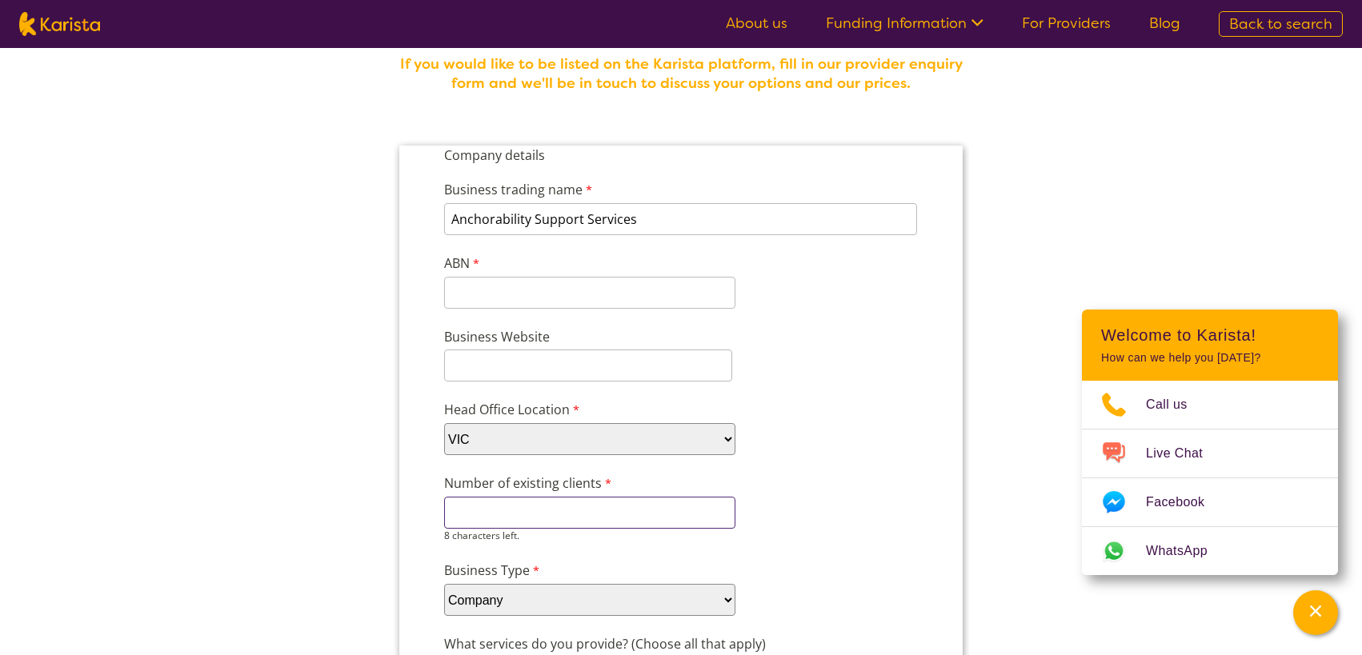
click at [446, 505] on input "Number of existing clients" at bounding box center [589, 513] width 291 height 32
type input "3"
click at [459, 512] on input "3" at bounding box center [589, 513] width 291 height 32
type input "2"
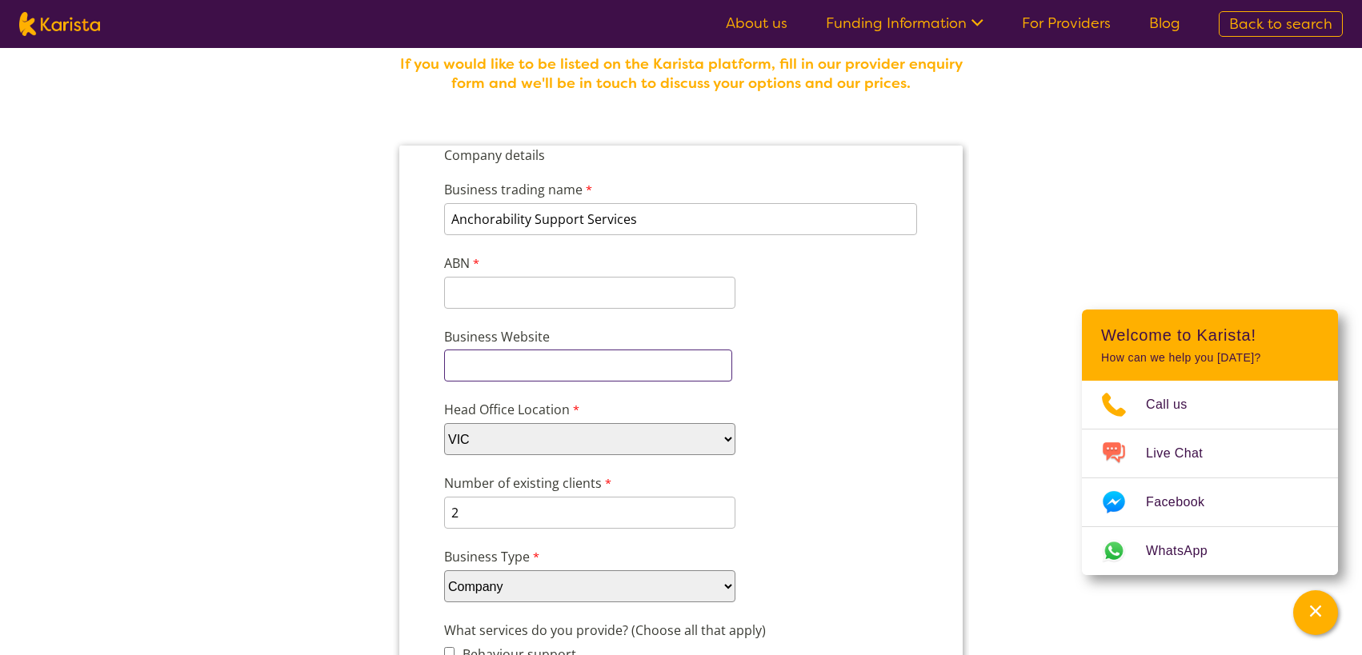
click at [467, 366] on input "Business Website" at bounding box center [588, 366] width 288 height 32
type input "TBA"
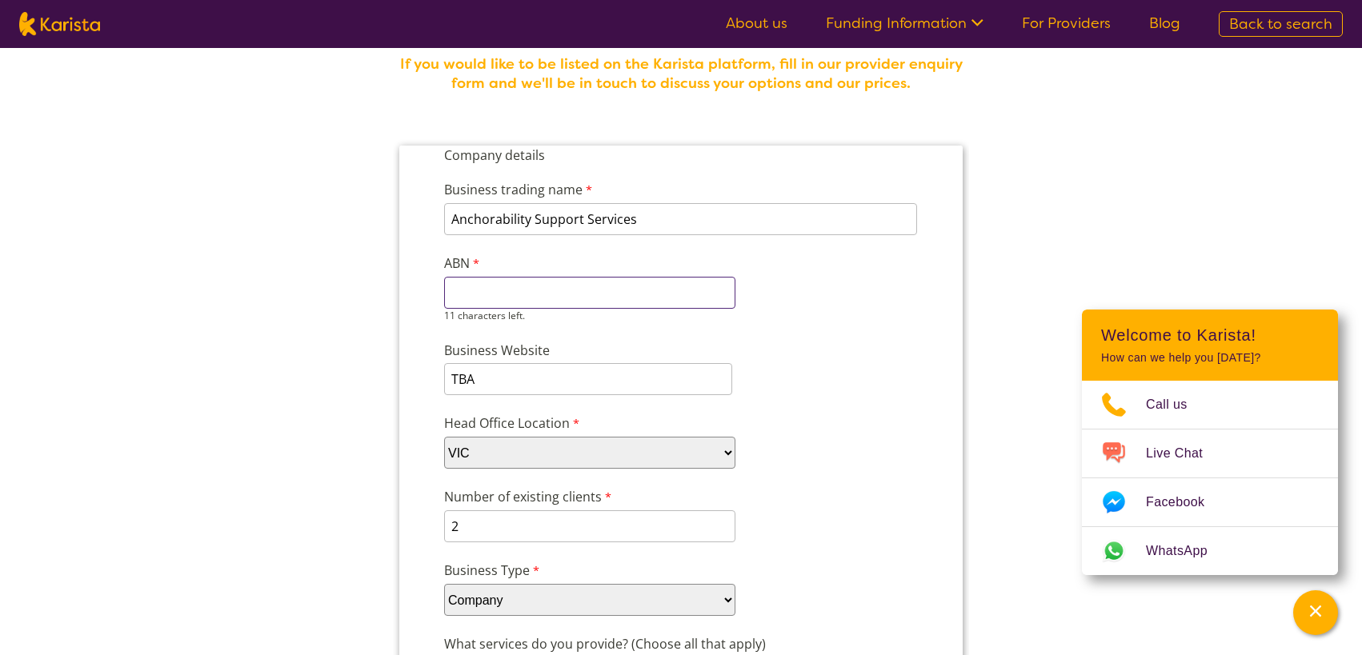
click at [486, 281] on input "ABN" at bounding box center [589, 293] width 291 height 32
click at [476, 290] on input "ABN" at bounding box center [589, 293] width 291 height 32
paste input "77 687 868"
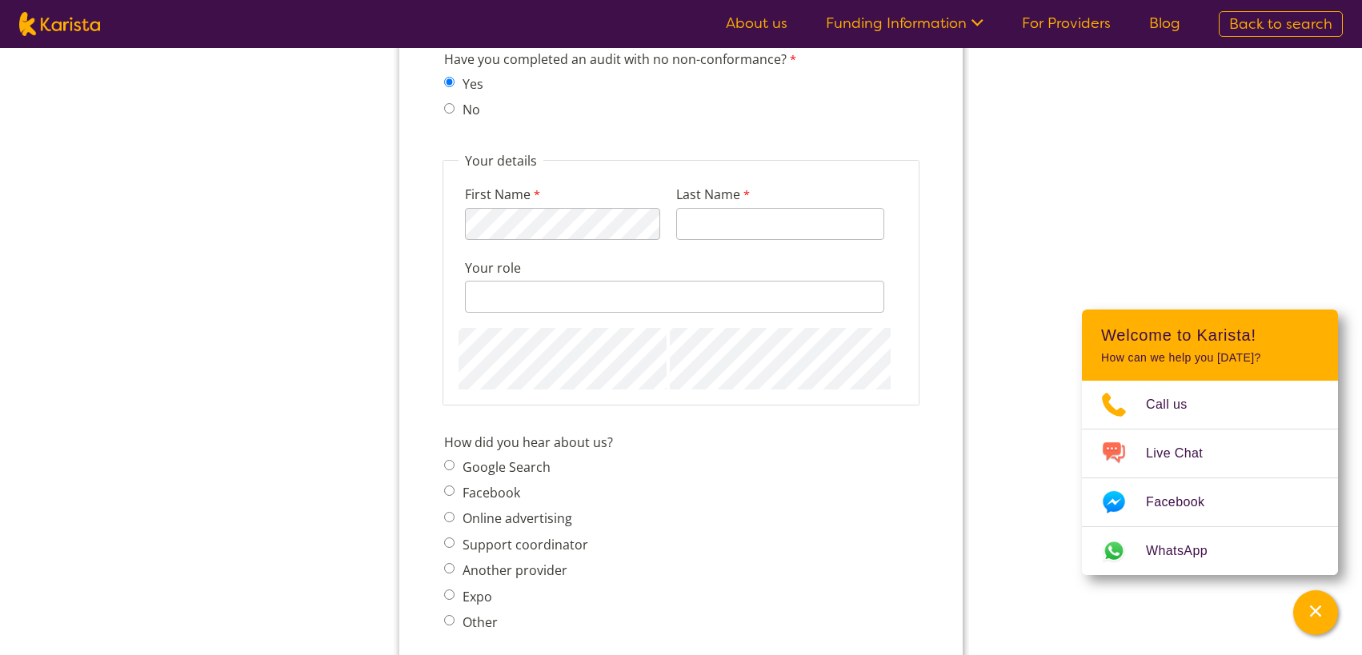
scroll to position [1760, 0]
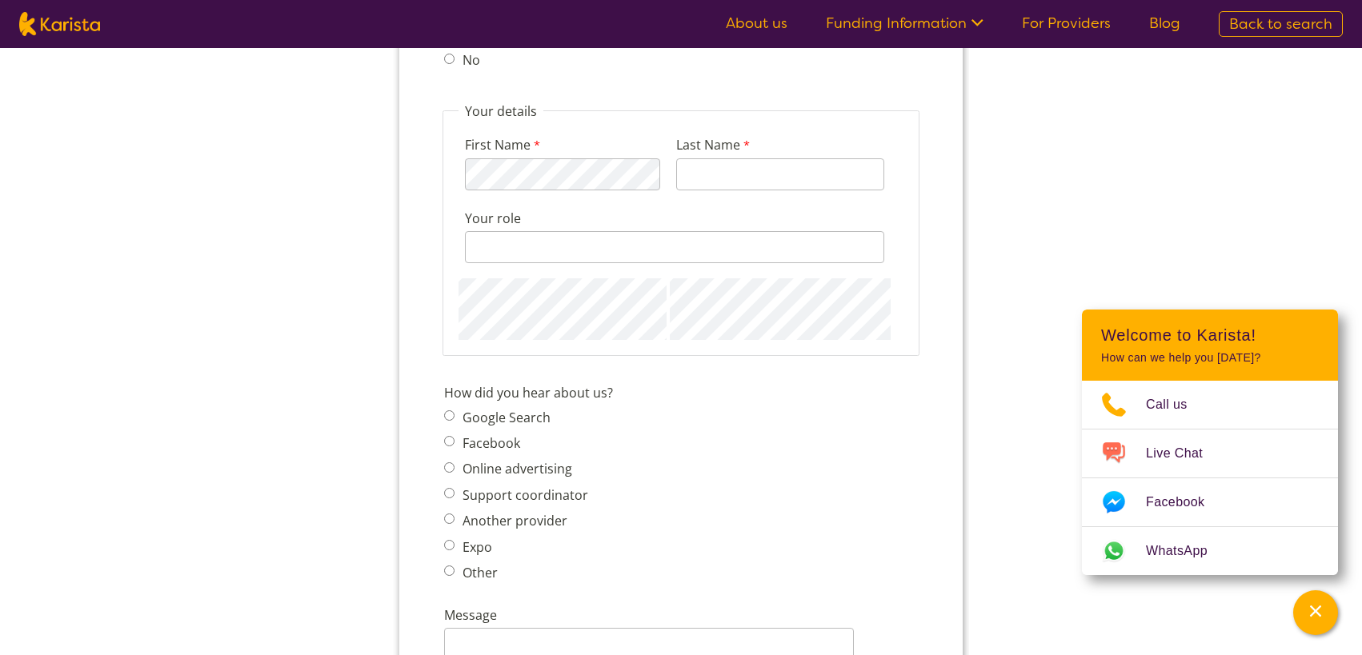
type input "77 687 868"
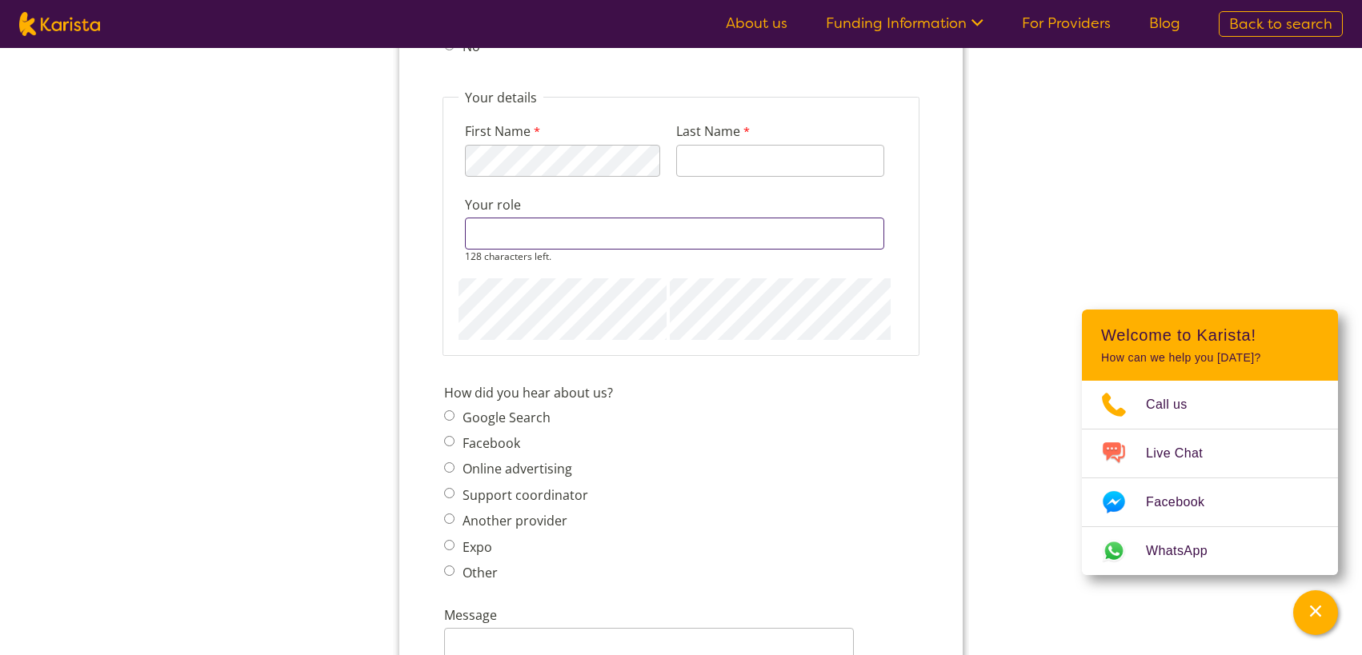
click at [556, 251] on div "128 characters left." at bounding box center [674, 241] width 419 height 46
type input "d"
click at [611, 234] on input "Director Anchorability" at bounding box center [674, 234] width 419 height 32
type input "Director Anchorability Pty Ltd"
click at [739, 158] on input "Last Name" at bounding box center [780, 161] width 208 height 32
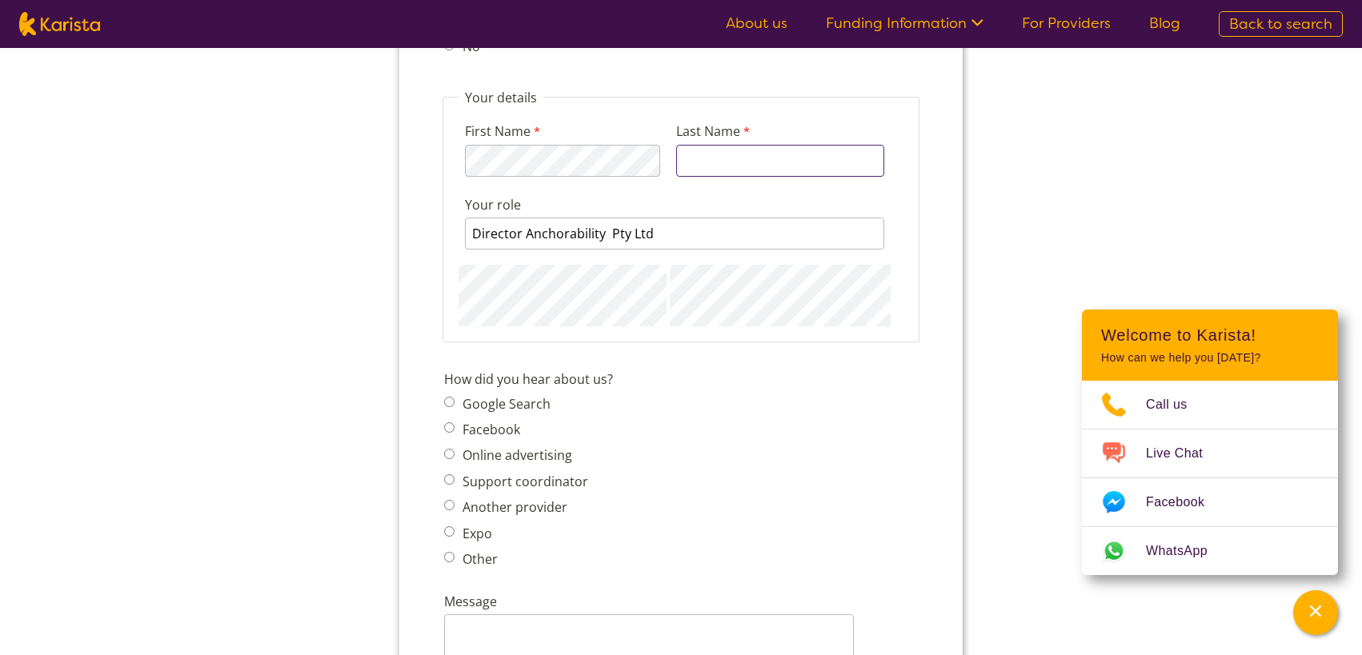
click at [705, 162] on input "Last Name" at bounding box center [780, 161] width 208 height 32
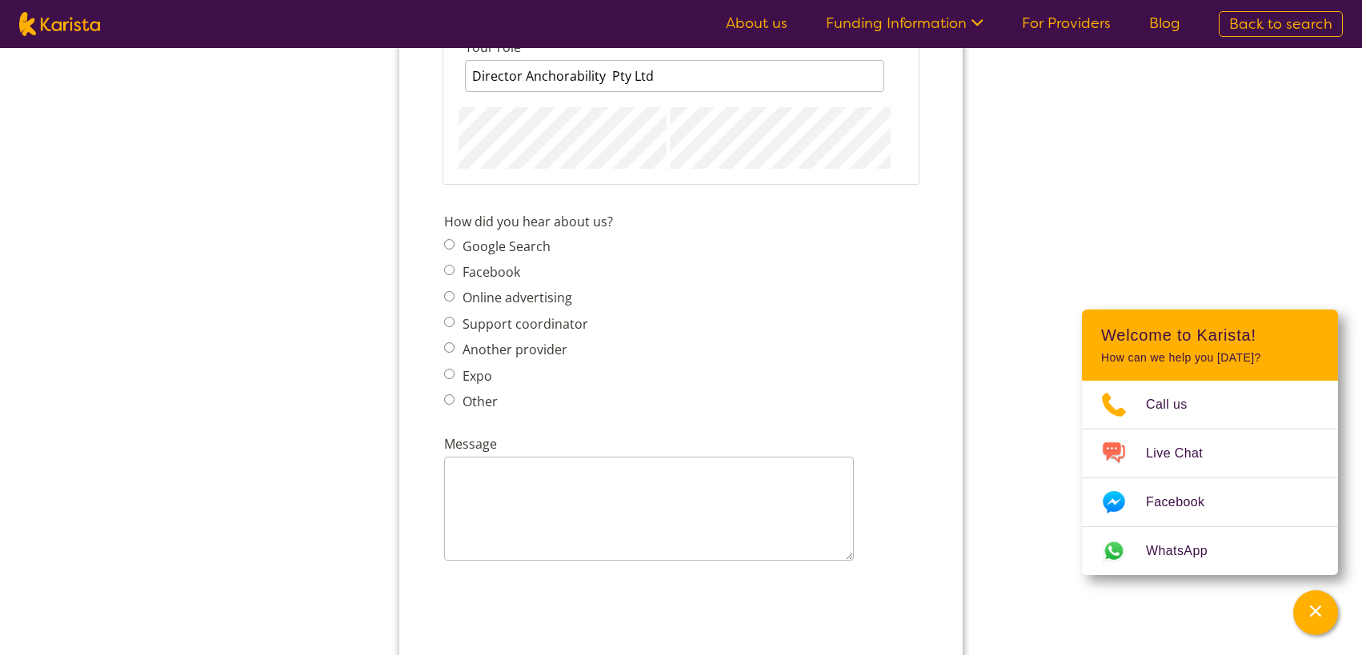
scroll to position [1920, 0]
type input "Egadu"
click at [451, 346] on input "Another provider" at bounding box center [449, 345] width 10 height 10
radio input "true"
click at [450, 292] on input "Online advertising" at bounding box center [449, 294] width 10 height 10
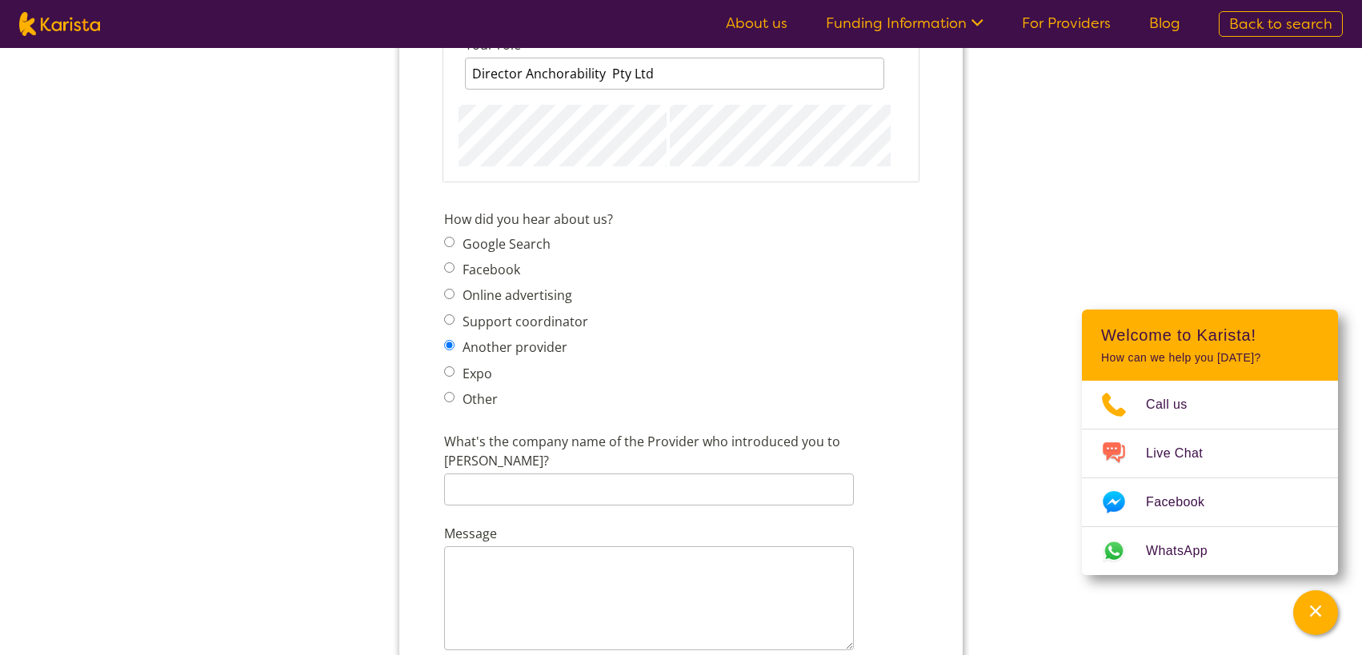
radio input "true"
click at [452, 265] on input "Facebook" at bounding box center [449, 267] width 10 height 10
radio input "true"
click at [450, 241] on input "Google Search" at bounding box center [449, 242] width 10 height 10
radio input "true"
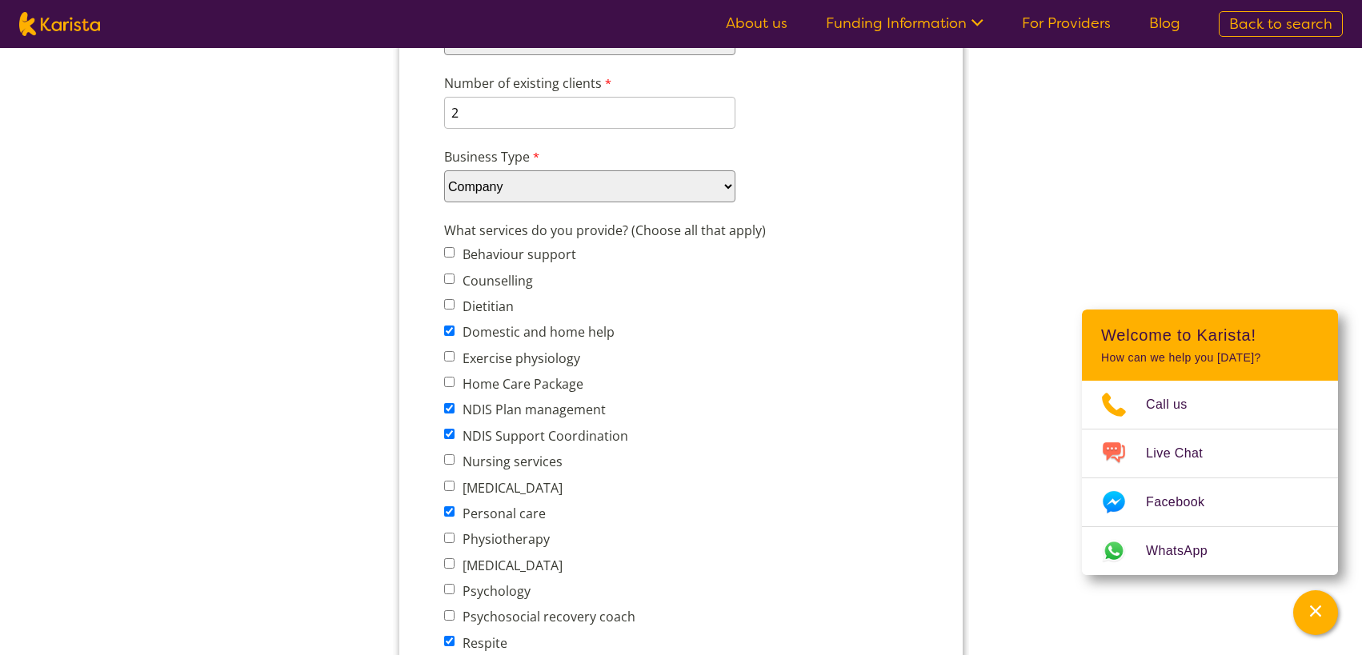
scroll to position [2220, 0]
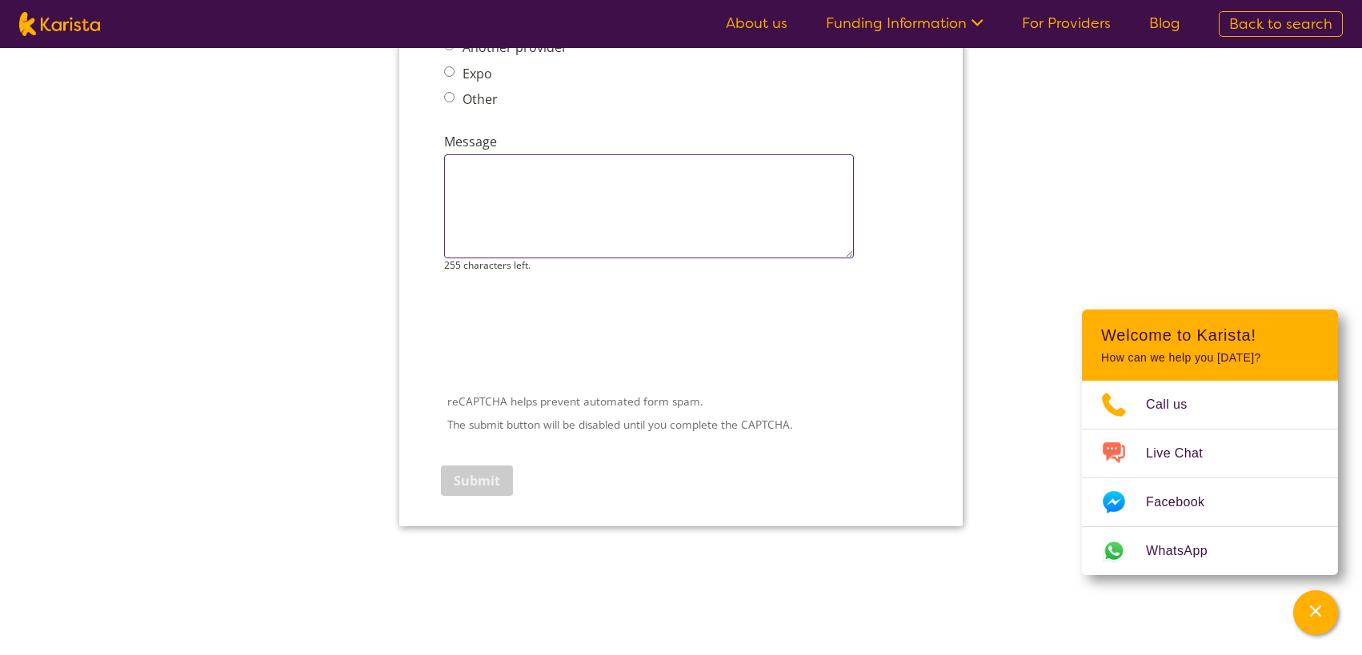
click at [490, 193] on textarea "Message" at bounding box center [649, 206] width 410 height 104
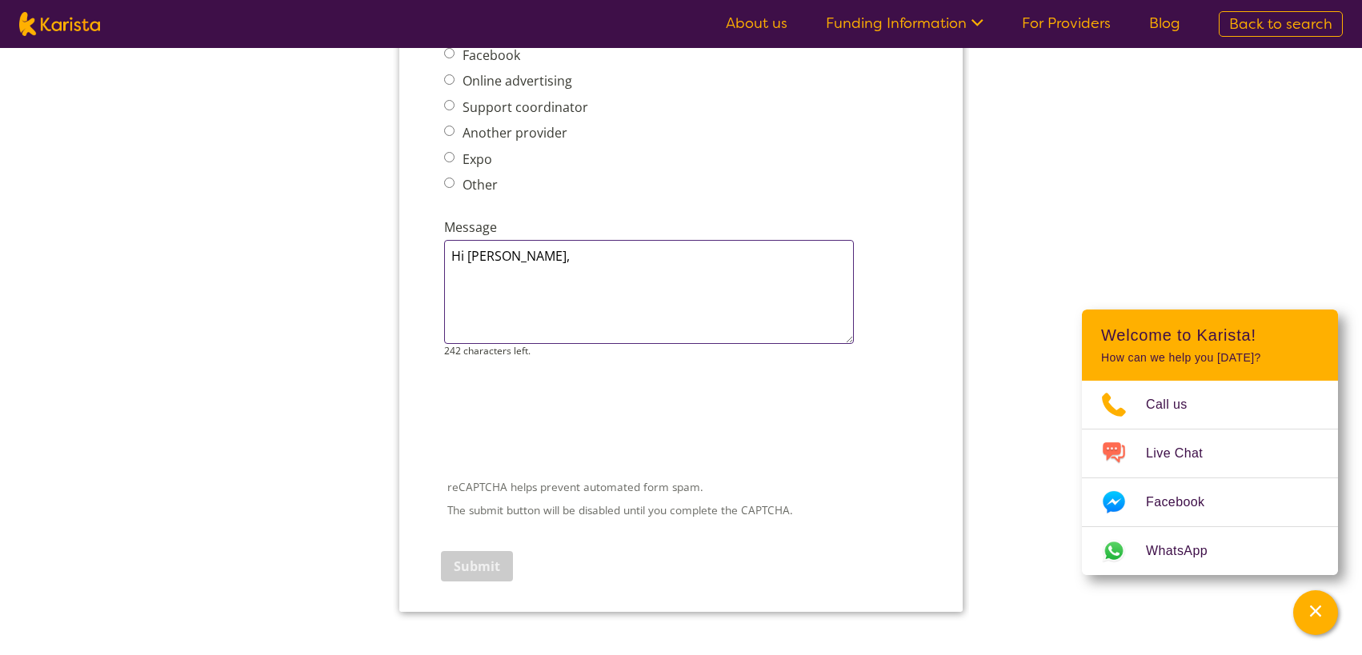
scroll to position [2140, 0]
paste textarea "Introduction to AnchorAbility Support Services – NDIS Service Provider"
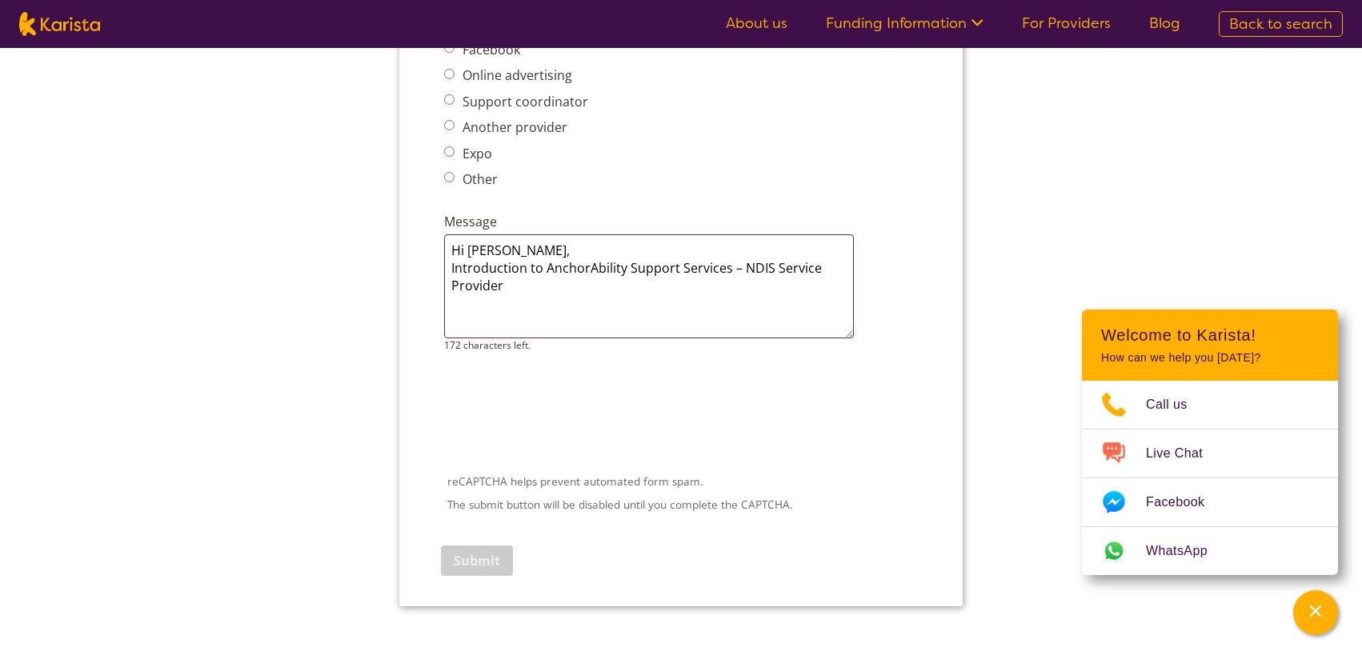
click at [518, 286] on textarea "Hi Karista, Introduction to AnchorAbility Support Services – NDIS Service Provi…" at bounding box center [649, 286] width 410 height 104
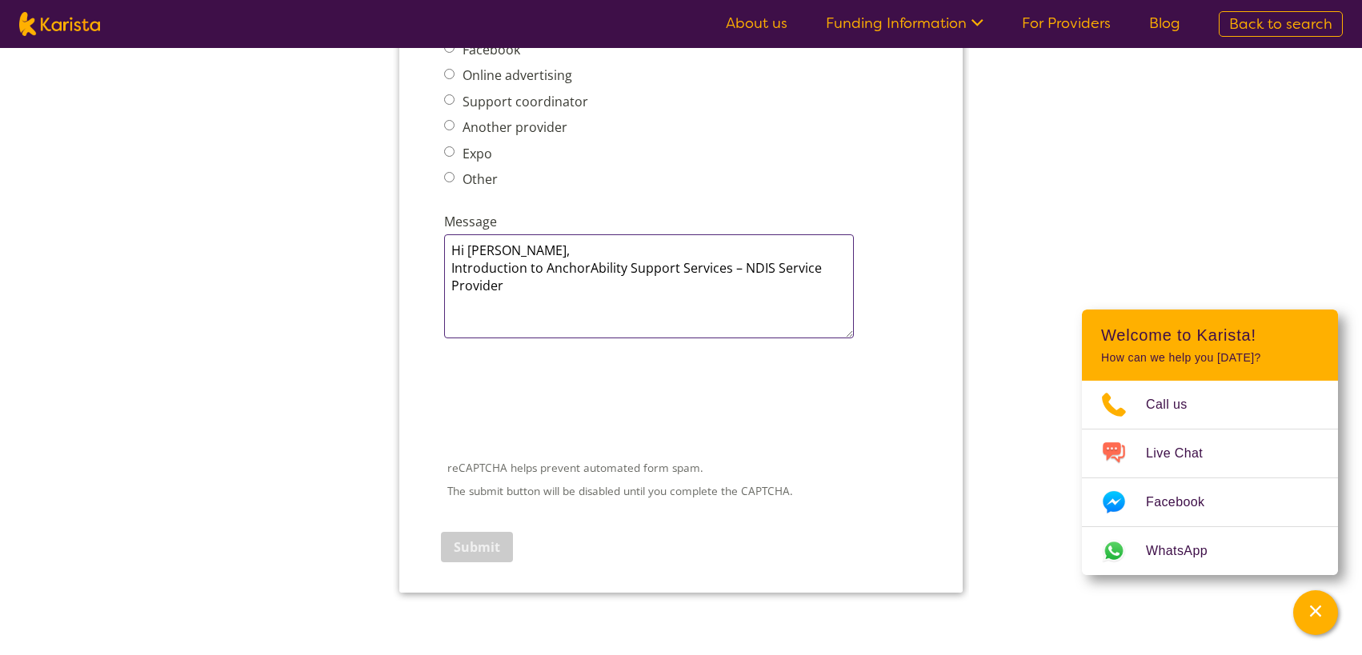
drag, startPoint x: 514, startPoint y: 298, endPoint x: 513, endPoint y: 290, distance: 8.9
click at [514, 291] on textarea "Hi Karista, Introduction to AnchorAbility Support Services – NDIS Service Provi…" at bounding box center [649, 286] width 410 height 104
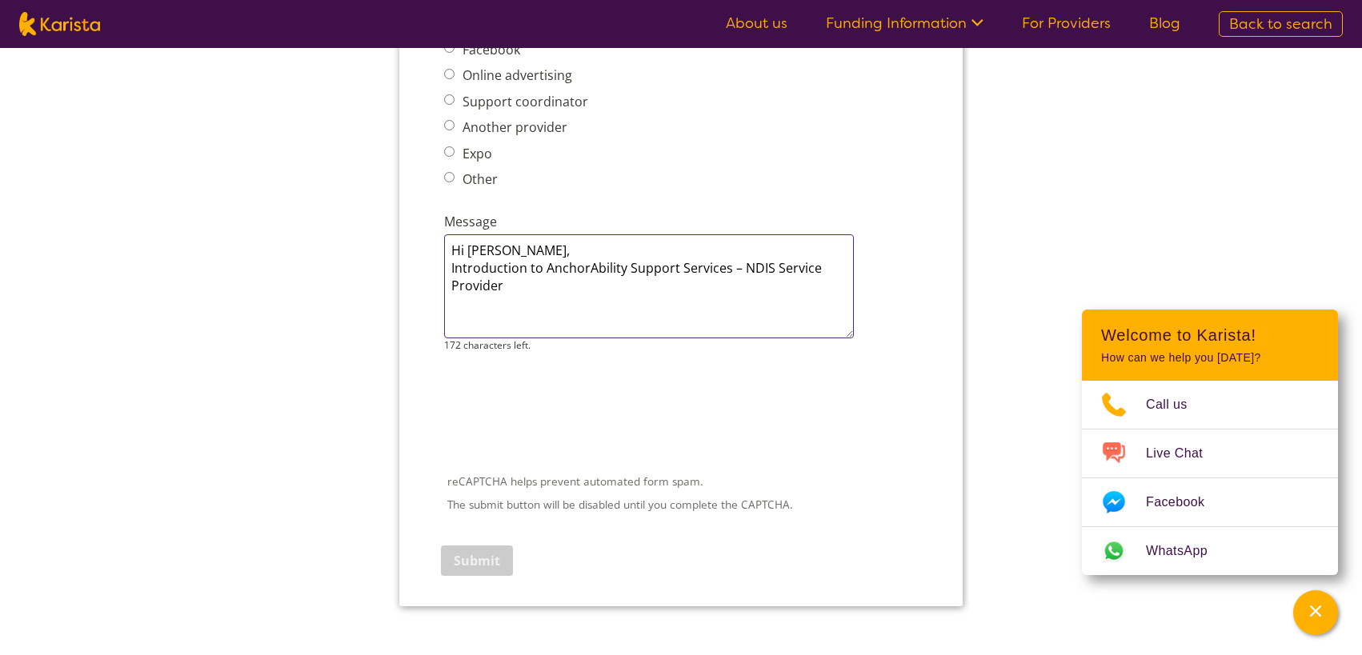
paste textarea "dedicated to helping participants live more independently, build capacity, and …"
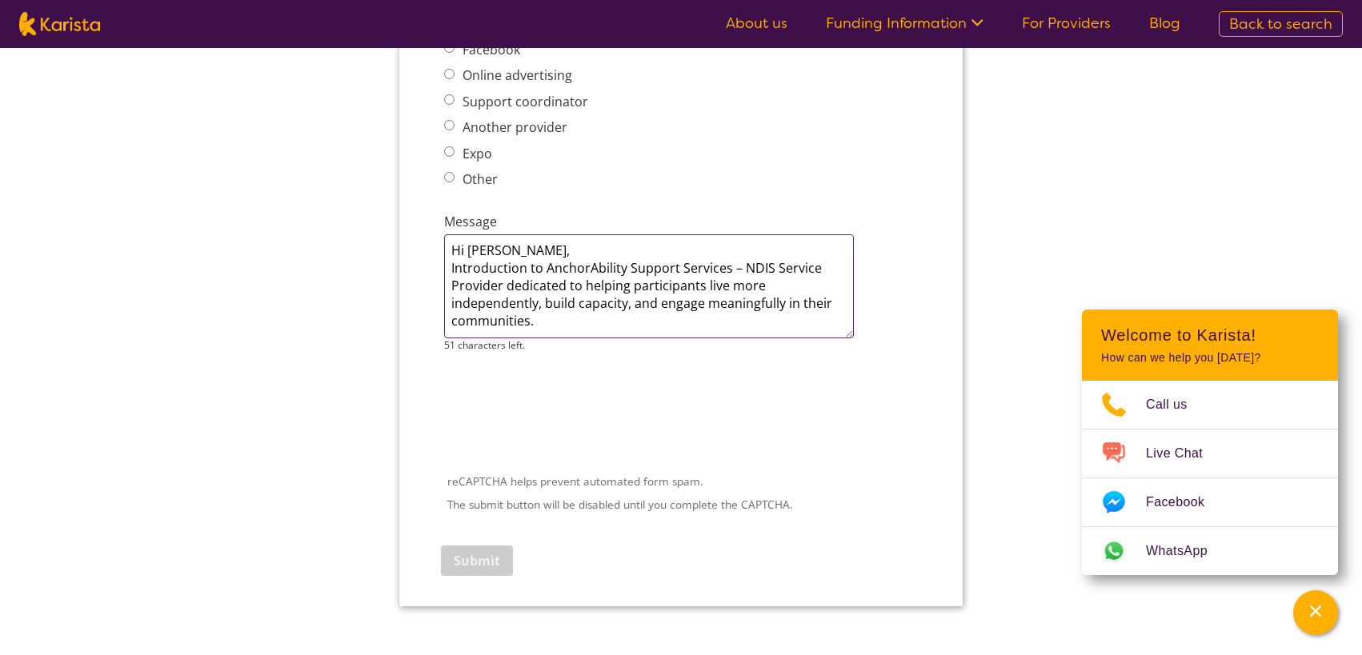
click at [547, 319] on textarea "Hi Karista, Introduction to AnchorAbility Support Services – NDIS Service Provi…" at bounding box center [649, 286] width 410 height 104
click at [564, 329] on textarea "Hi Karista, Introduction to AnchorAbility Support Services – NDIS Service Provi…" at bounding box center [649, 286] width 410 height 104
paste textarea "We would love the opportunity to connect with you a"
drag, startPoint x: 840, startPoint y: 319, endPoint x: 446, endPoint y: 328, distance: 394.6
click at [446, 328] on textarea "Hi Karista, Introduction to AnchorAbility Support Services – NDIS Service Provi…" at bounding box center [649, 286] width 410 height 104
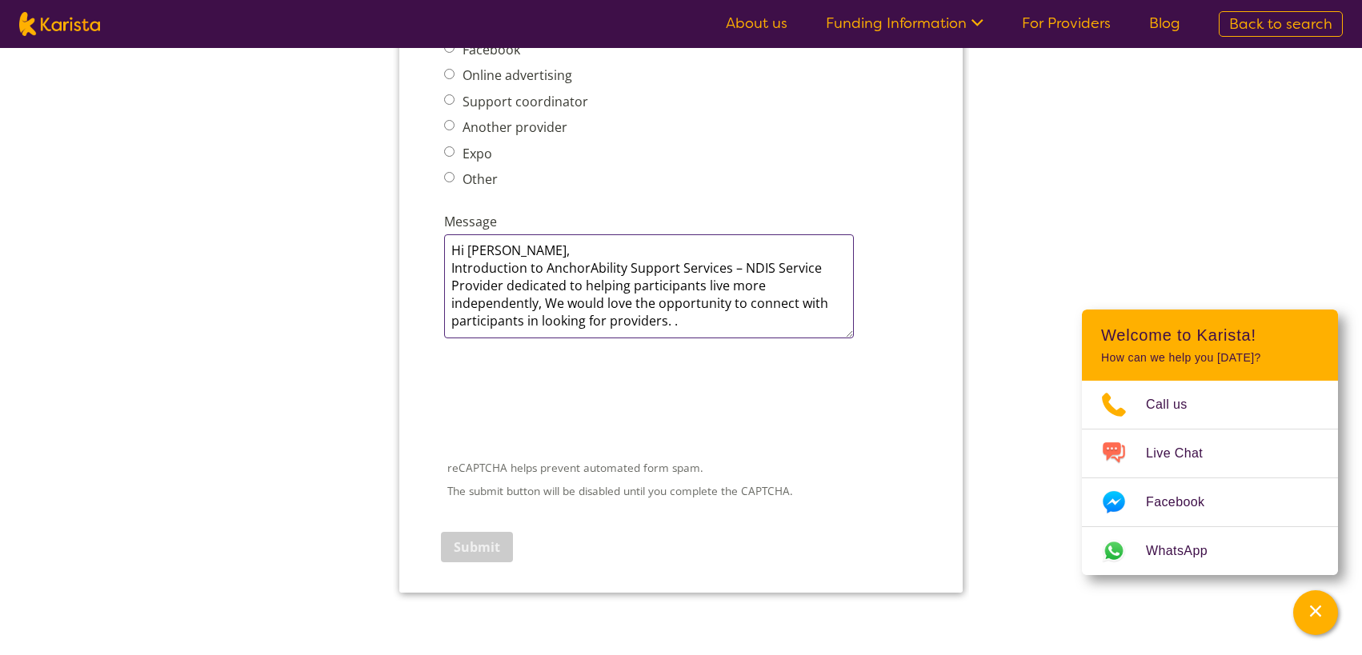
click at [679, 321] on textarea "Hi Karista, Introduction to AnchorAbility Support Services – NDIS Service Provi…" at bounding box center [649, 286] width 410 height 104
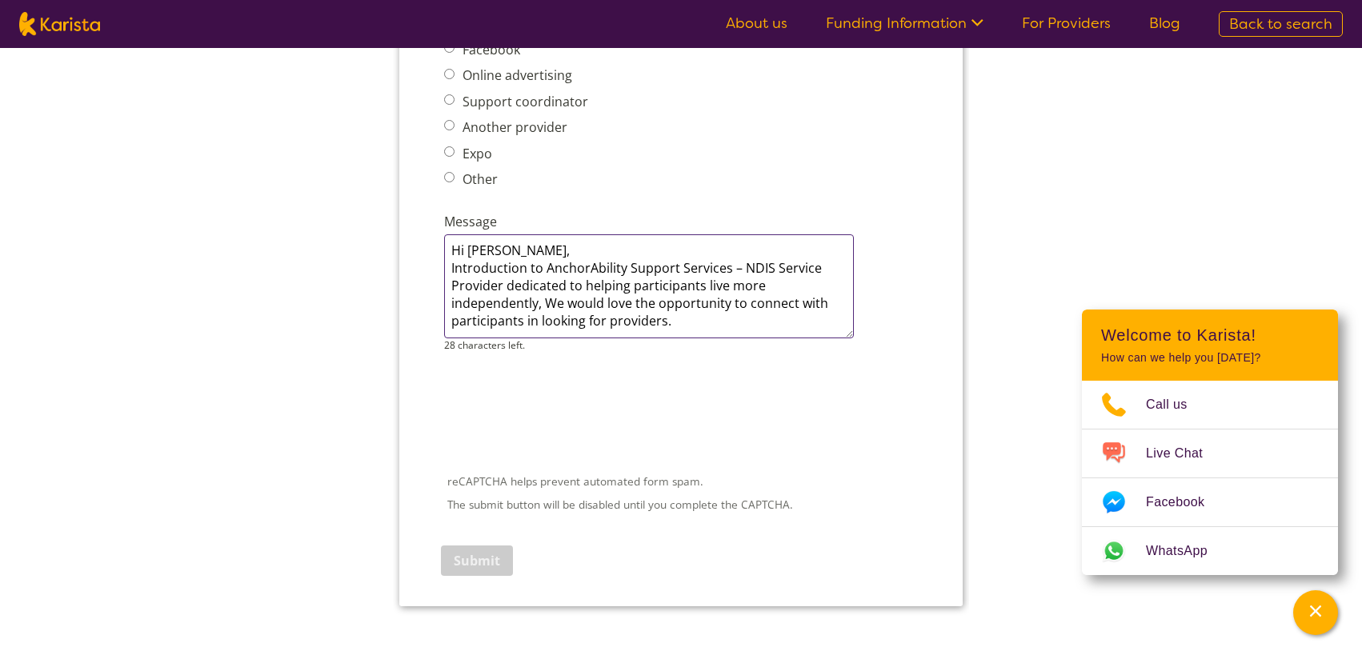
paste textarea "Thank you for your time, and"
click at [708, 321] on textarea "Hi Karista, Introduction to AnchorAbility Support Services – NDIS Service Provi…" at bounding box center [649, 286] width 410 height 104
click at [811, 318] on textarea "Hi Karista, Introduction to AnchorAbility Support Services – NDIS Service Provi…" at bounding box center [649, 286] width 410 height 104
click at [838, 318] on textarea "Hi Karista, Introduction to AnchorAbility Support Services – NDIS Service Provi…" at bounding box center [649, 286] width 410 height 104
type textarea "Hi Karista, Introduction to AnchorAbility Support Services – NDIS Service Provi…"
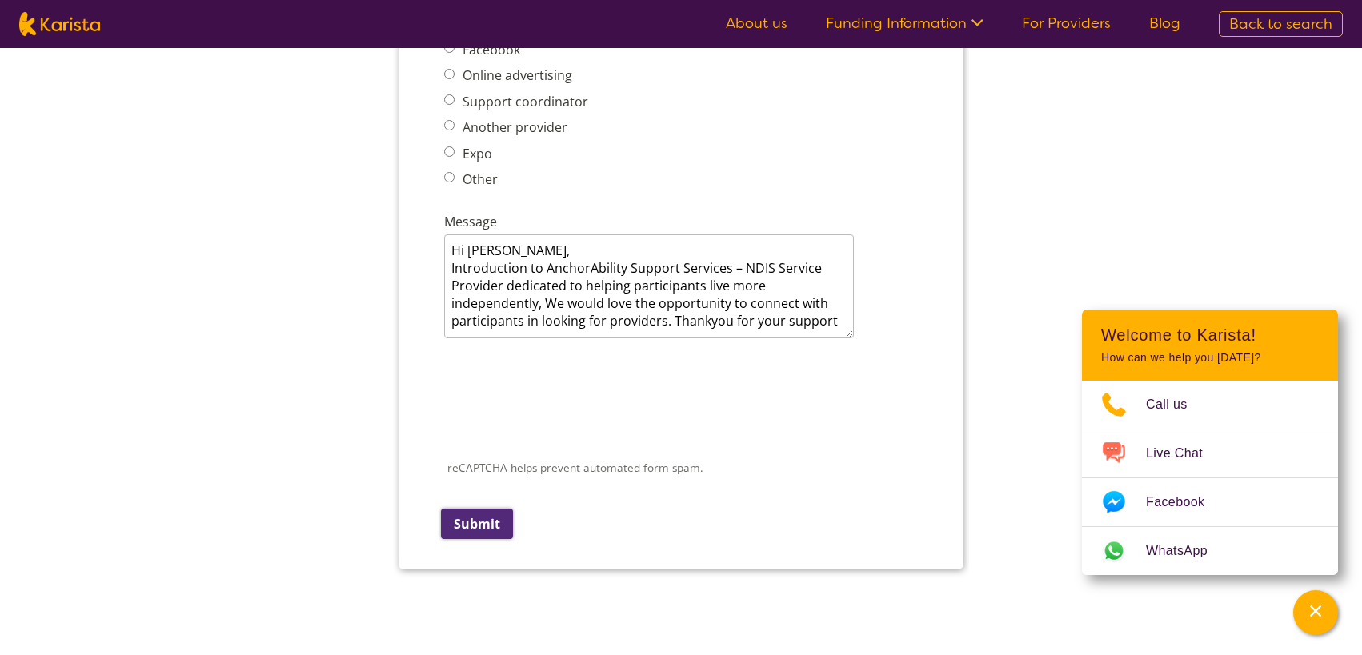
click at [481, 524] on input "Submit" at bounding box center [477, 524] width 72 height 30
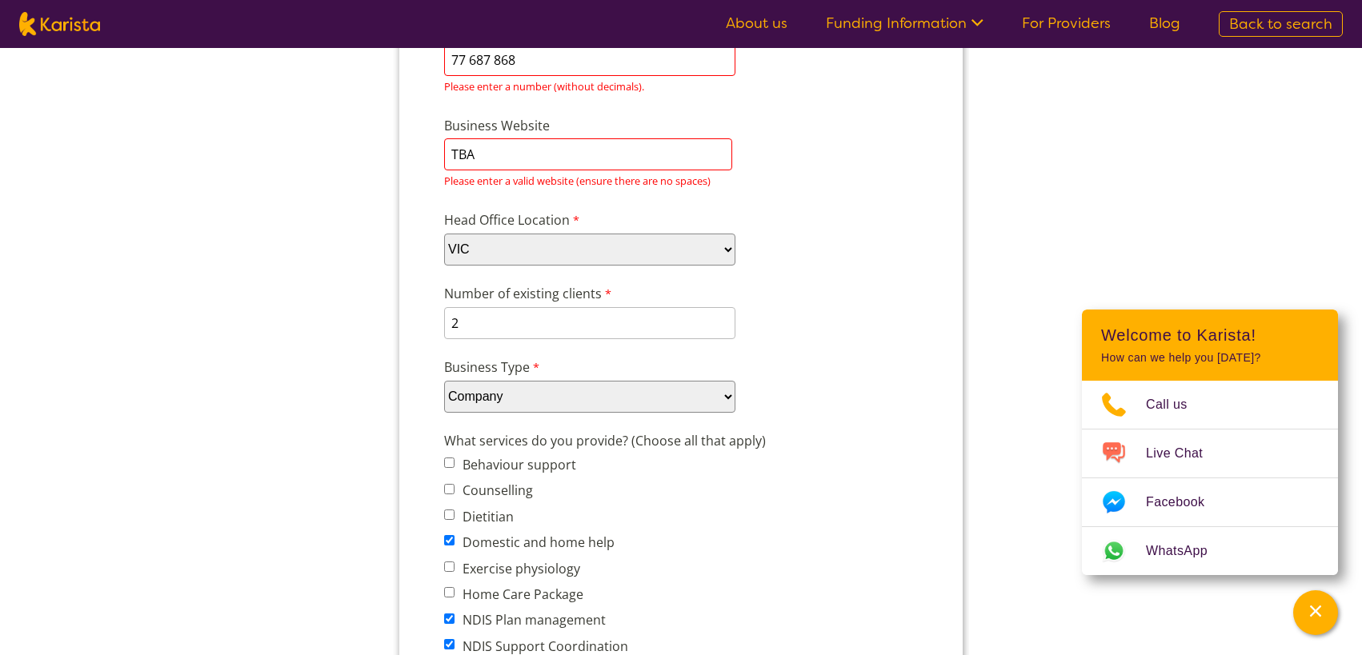
scroll to position [0, 0]
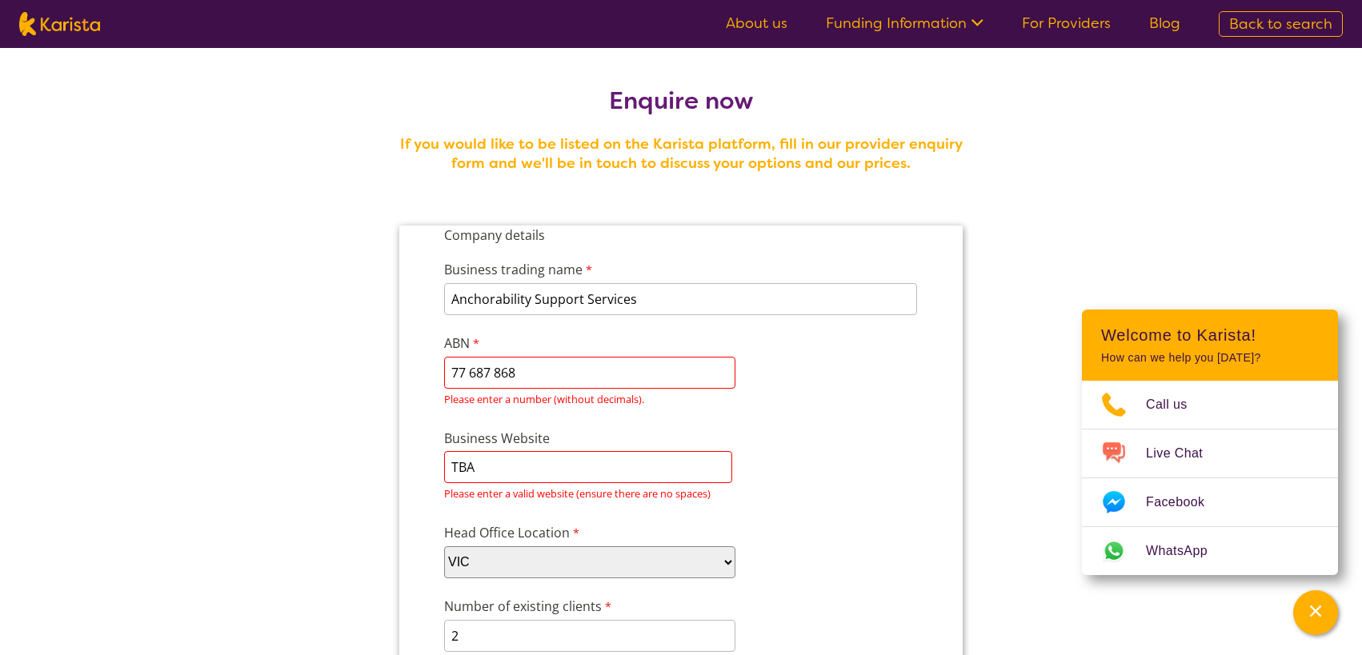
click at [539, 374] on input "77 687 868" at bounding box center [589, 373] width 291 height 32
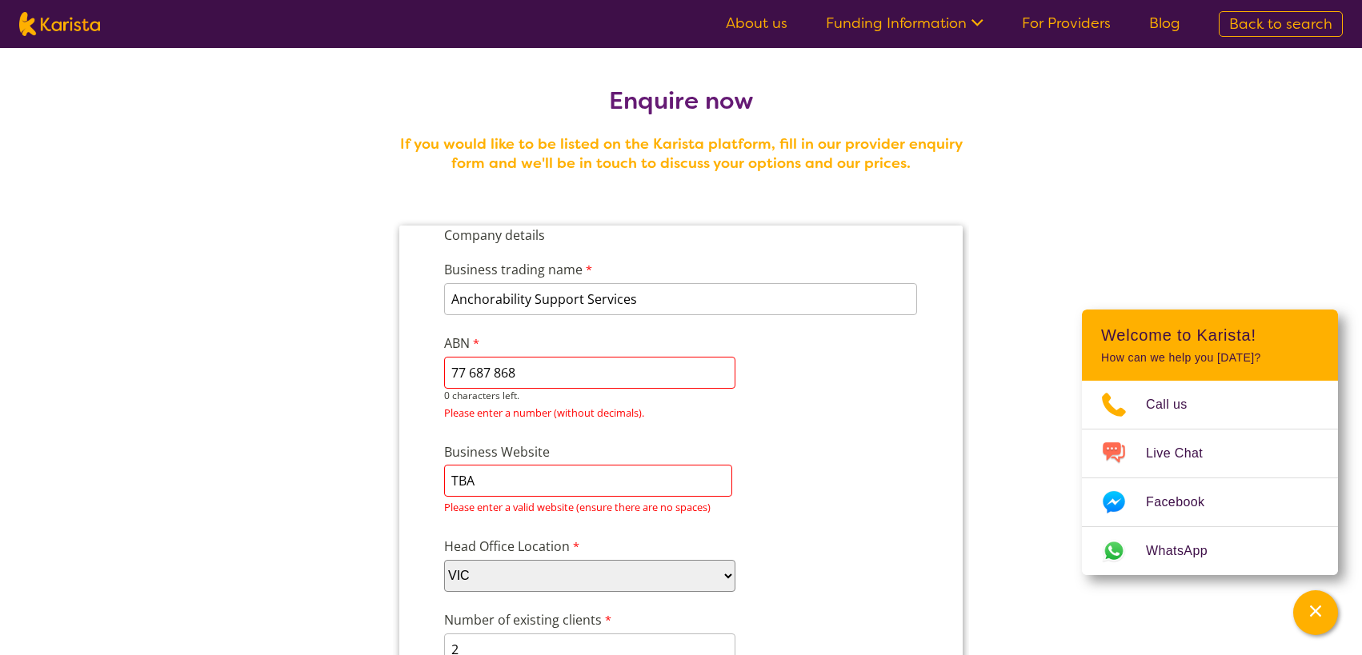
click at [468, 370] on input "77 687 868" at bounding box center [589, 373] width 291 height 32
click at [492, 371] on input "77687 868" at bounding box center [589, 373] width 291 height 32
click at [510, 370] on input "77687868" at bounding box center [589, 373] width 291 height 32
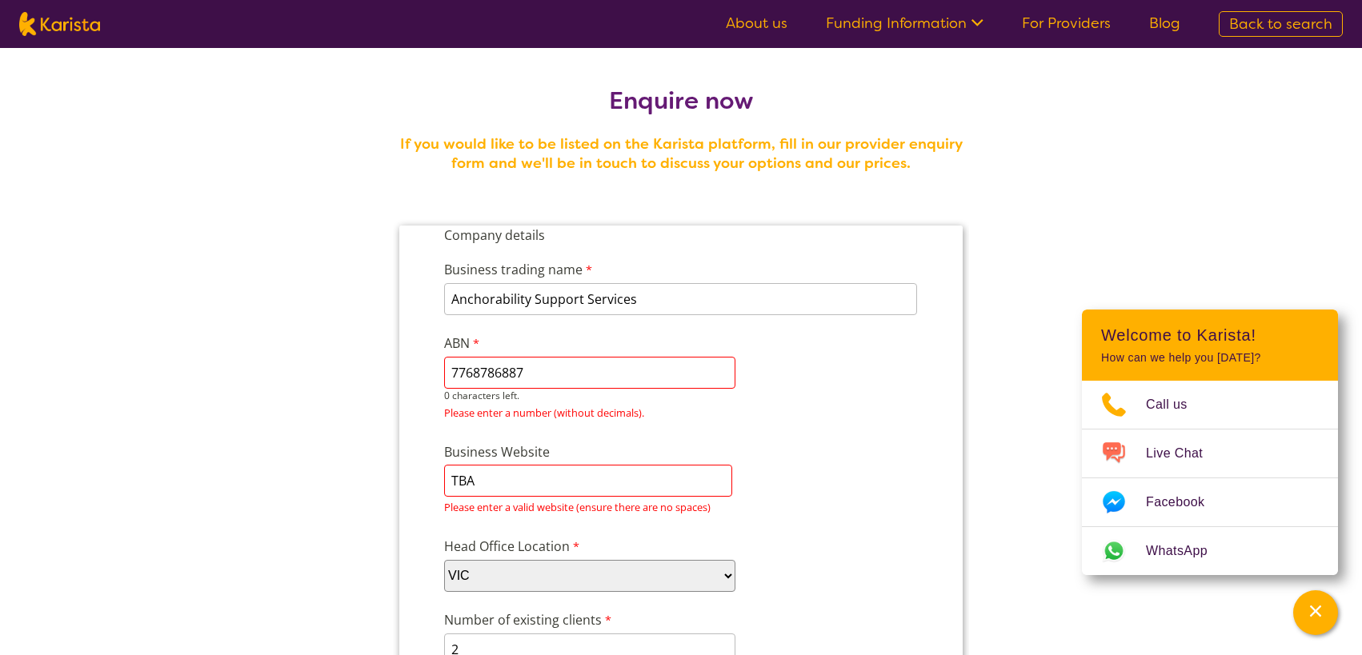
click at [453, 370] on input "7768786887" at bounding box center [589, 373] width 291 height 32
click at [461, 369] on input "7768786887" at bounding box center [589, 373] width 291 height 32
click at [474, 371] on input "7768786887" at bounding box center [589, 373] width 291 height 32
click at [494, 371] on input "7768786887" at bounding box center [589, 373] width 291 height 32
click at [535, 372] on input "7768786887" at bounding box center [589, 373] width 291 height 32
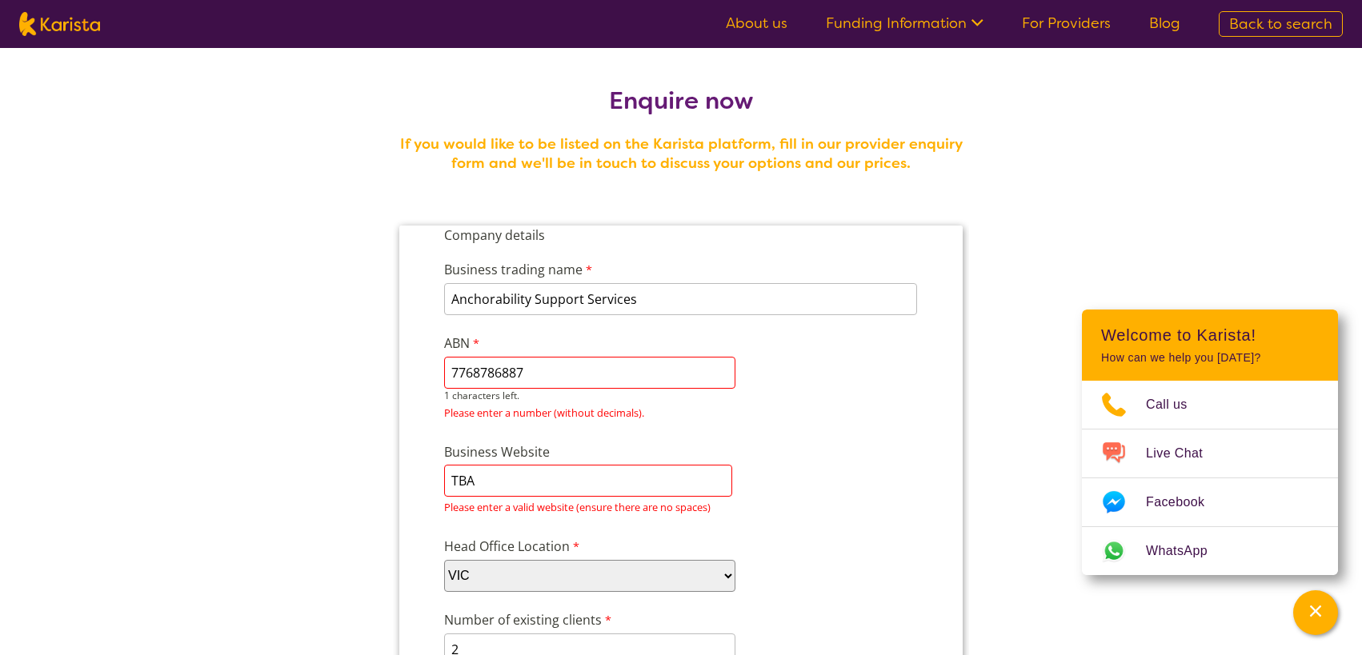
type input "7768786887"
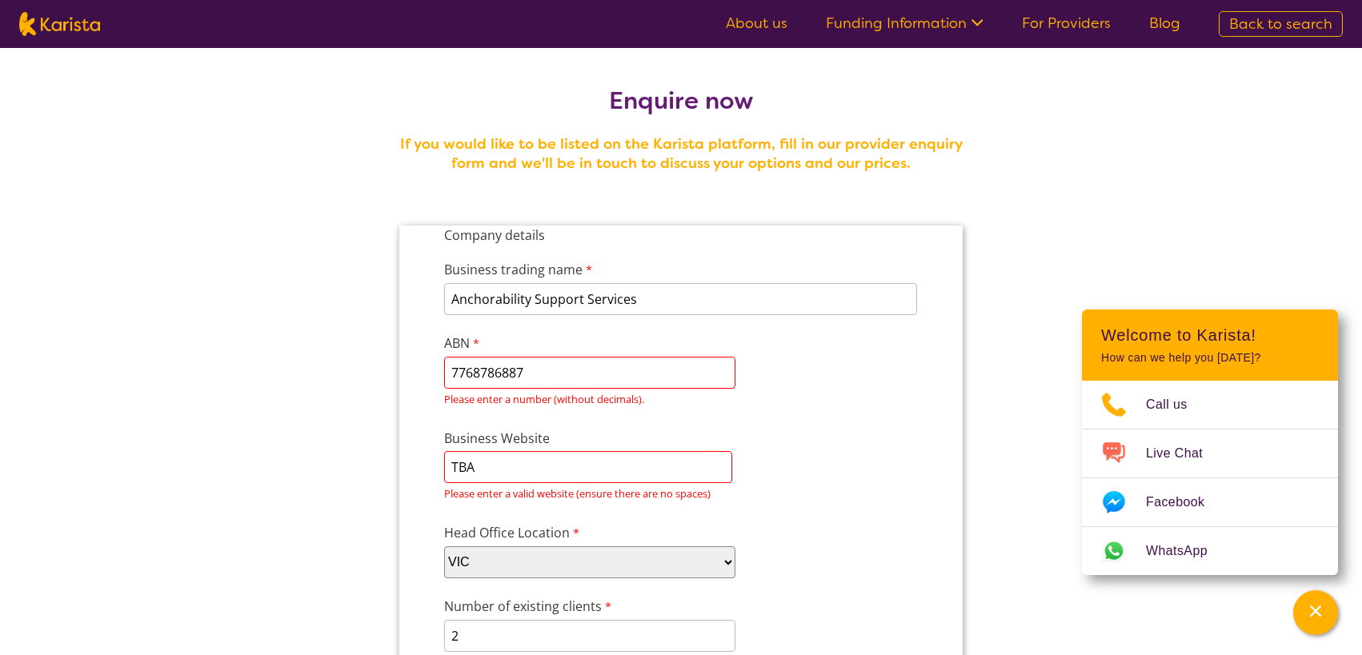
click at [484, 464] on input "TBA" at bounding box center [588, 467] width 288 height 32
type input "T"
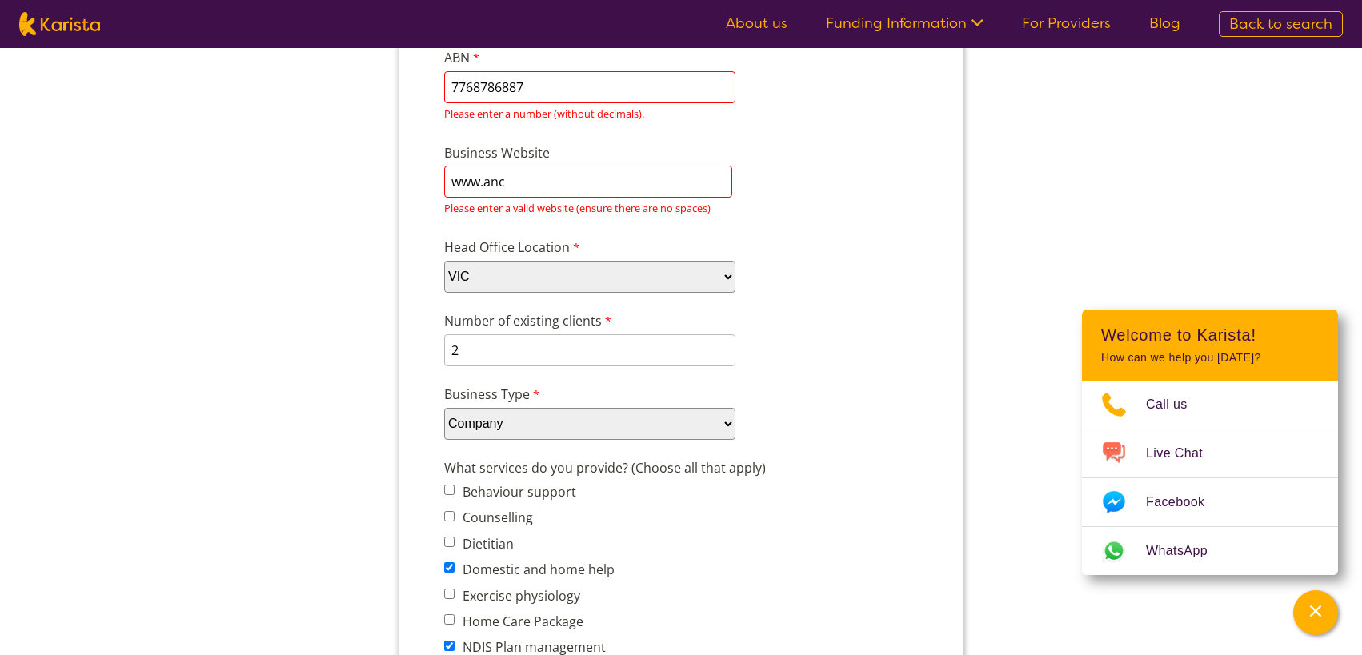
scroll to position [263, 0]
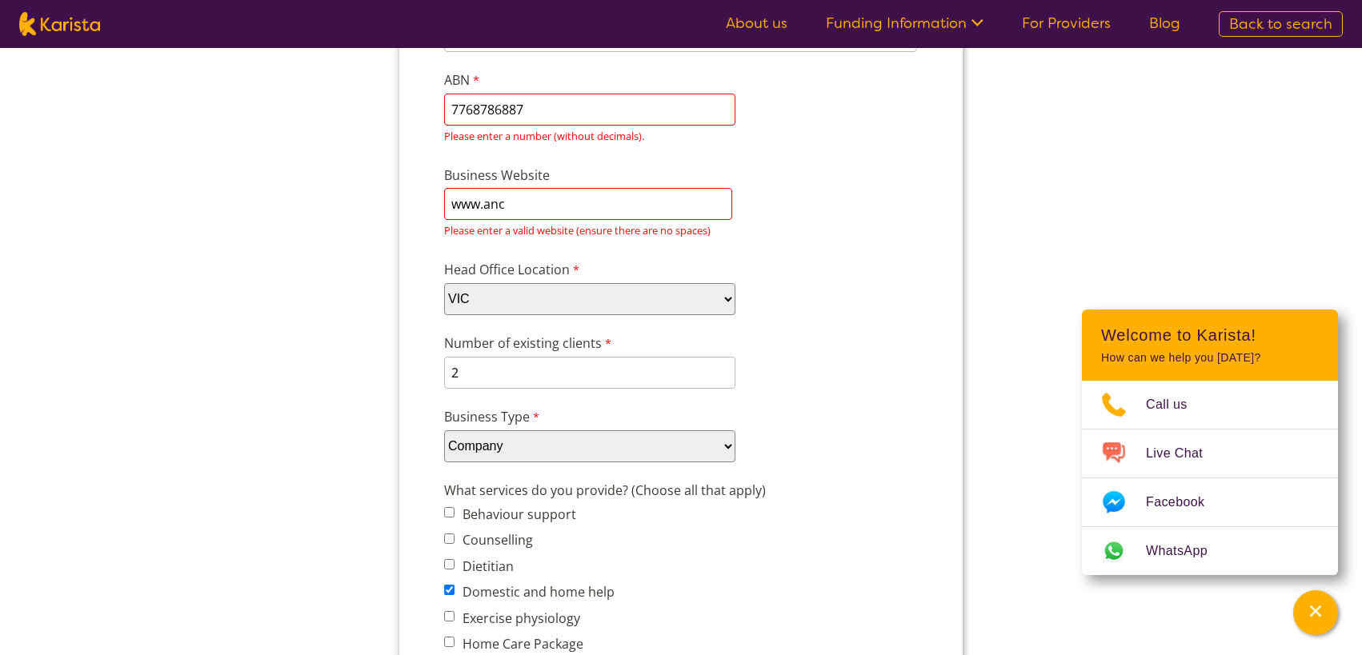
click at [511, 206] on input "www.anc" at bounding box center [588, 204] width 288 height 32
type input "www.anchorability.com.au"
click at [773, 289] on div "Head Office Location Please select... ACT NSW NT QLD SA TAS VIC WA" at bounding box center [681, 288] width 486 height 62
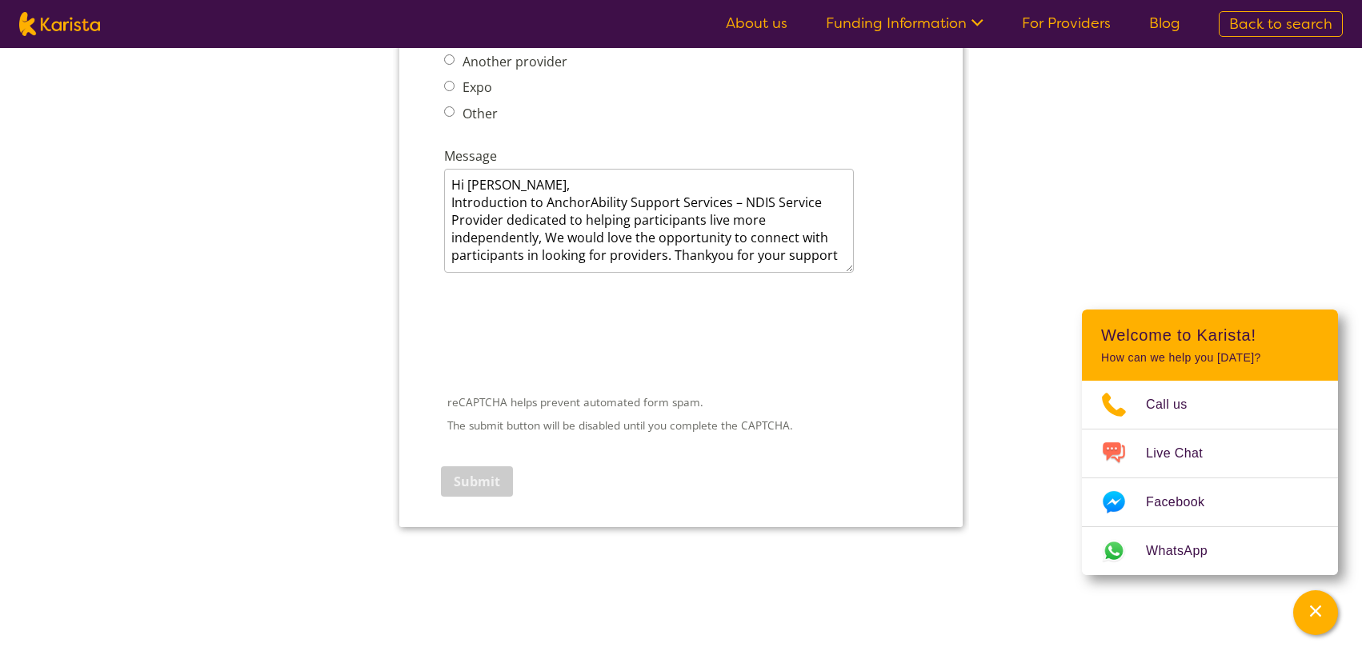
scroll to position [2264, 0]
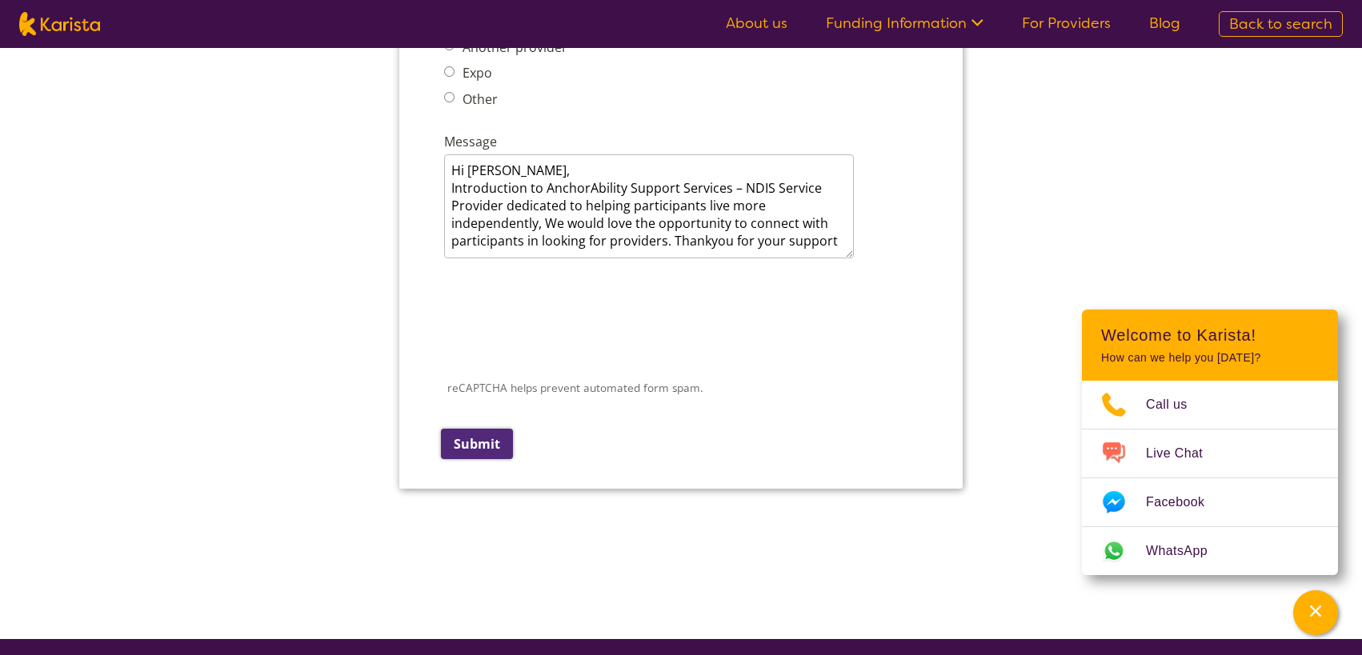
click at [478, 443] on input "Submit" at bounding box center [477, 444] width 72 height 30
